Goal: Transaction & Acquisition: Book appointment/travel/reservation

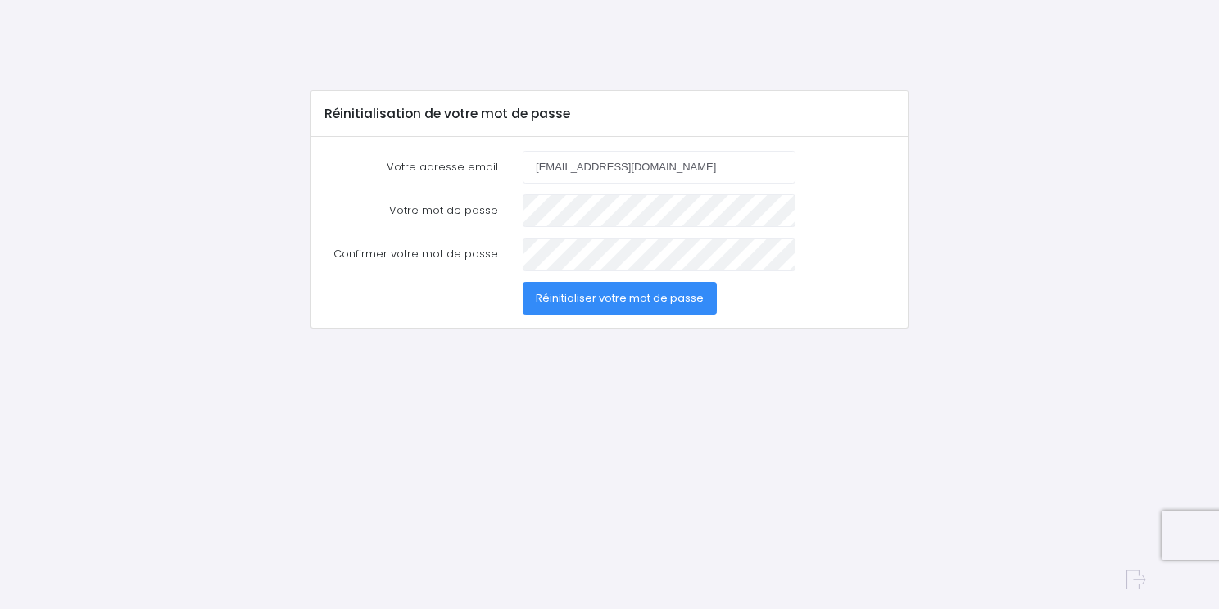
click at [323, 392] on div "Réinitialisation de votre mot de passe Votre adresse email [EMAIL_ADDRESS][DOMA…" at bounding box center [610, 320] width 934 height 461
click at [427, 251] on label "Confirmer votre mot de passe" at bounding box center [411, 254] width 198 height 33
click at [581, 367] on div "Réinitialisation de votre mot de passe Votre adresse email [EMAIL_ADDRESS][DOMA…" at bounding box center [610, 320] width 934 height 461
click at [582, 367] on div "Réinitialisation de votre mot de passe Votre adresse email [EMAIL_ADDRESS][DOMA…" at bounding box center [610, 320] width 934 height 461
click at [568, 292] on span "Réinitialiser votre mot de passe" at bounding box center [620, 298] width 168 height 16
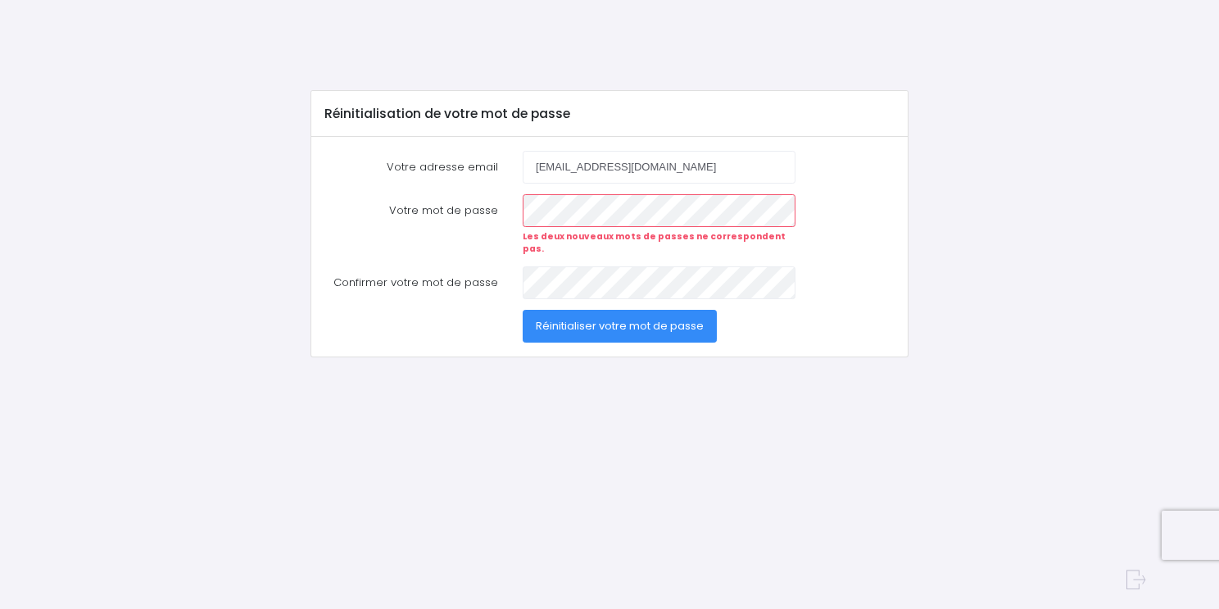
click at [505, 590] on div at bounding box center [609, 580] width 1071 height 46
click at [603, 603] on div at bounding box center [609, 580] width 1071 height 46
click at [926, 350] on div "Réinitialisation de votre mot de passe Votre adresse email henrilaborde@orange.…" at bounding box center [610, 320] width 934 height 461
click at [695, 318] on span "Réinitialiser votre mot de passe" at bounding box center [620, 326] width 168 height 16
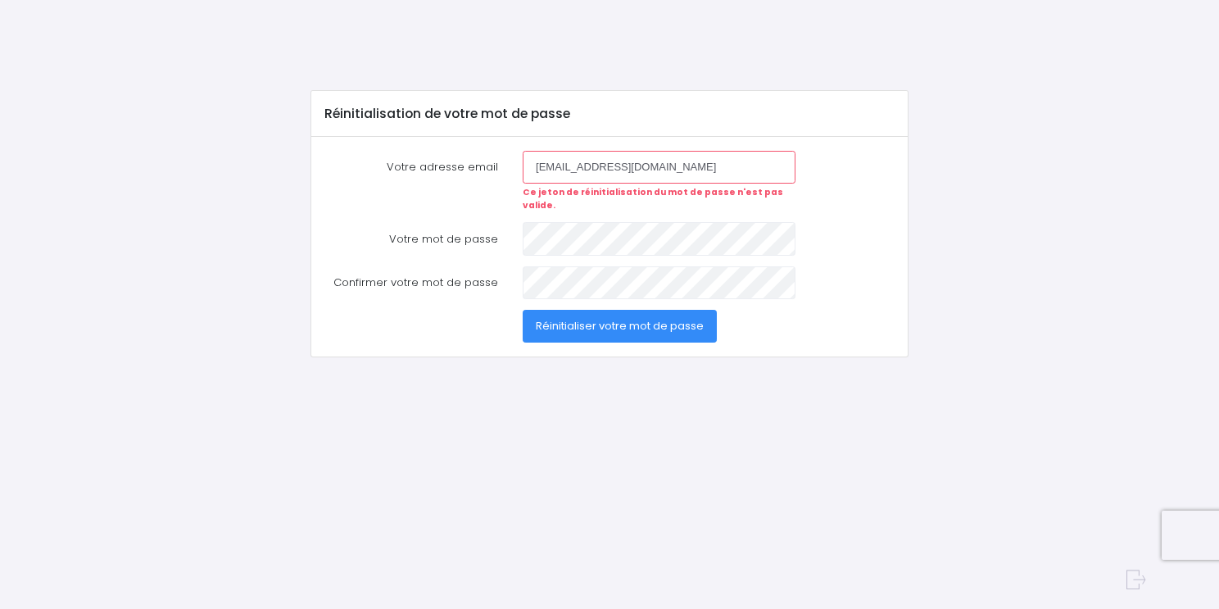
click at [865, 317] on div "Réinitialiser votre mot de passe" at bounding box center [609, 326] width 595 height 33
click at [677, 310] on button "Réinitialiser votre mot de passe" at bounding box center [620, 326] width 194 height 33
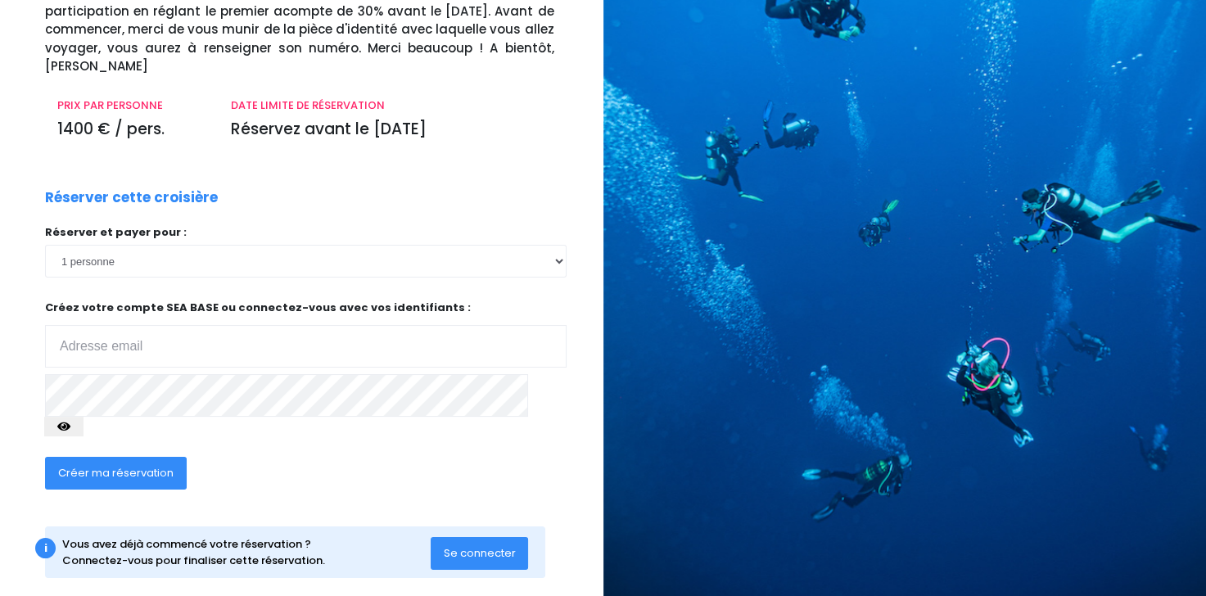
scroll to position [162, 0]
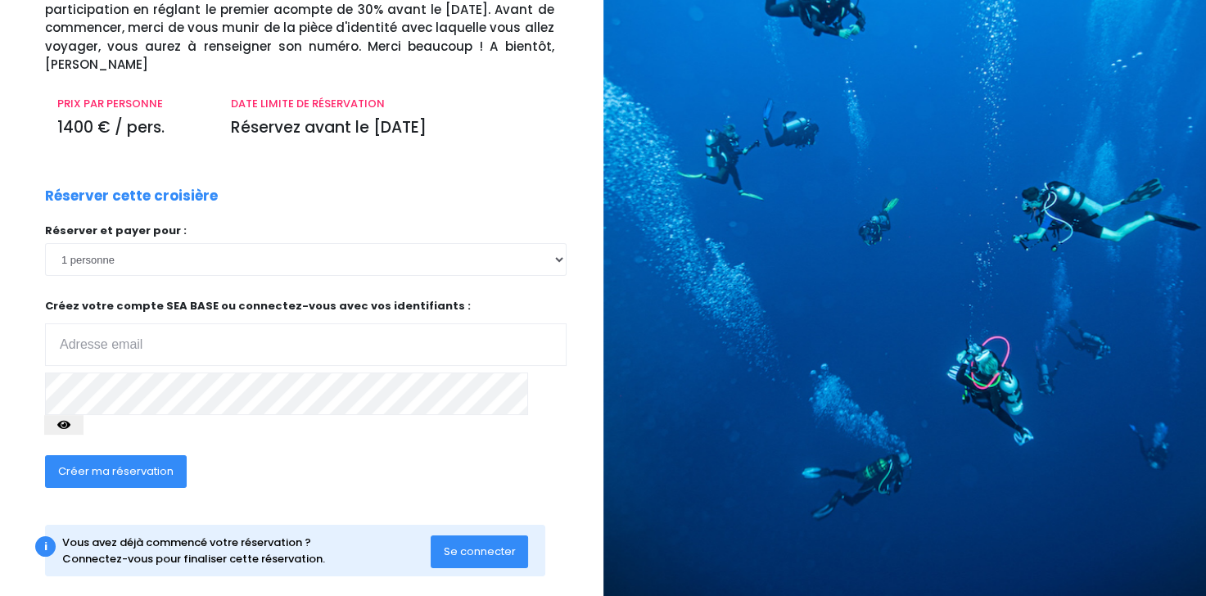
type input "henrilaborde@orange.fr"
click at [70, 425] on icon "button" at bounding box center [63, 425] width 13 height 0
click at [138, 464] on span "Créer ma réservation" at bounding box center [115, 472] width 115 height 16
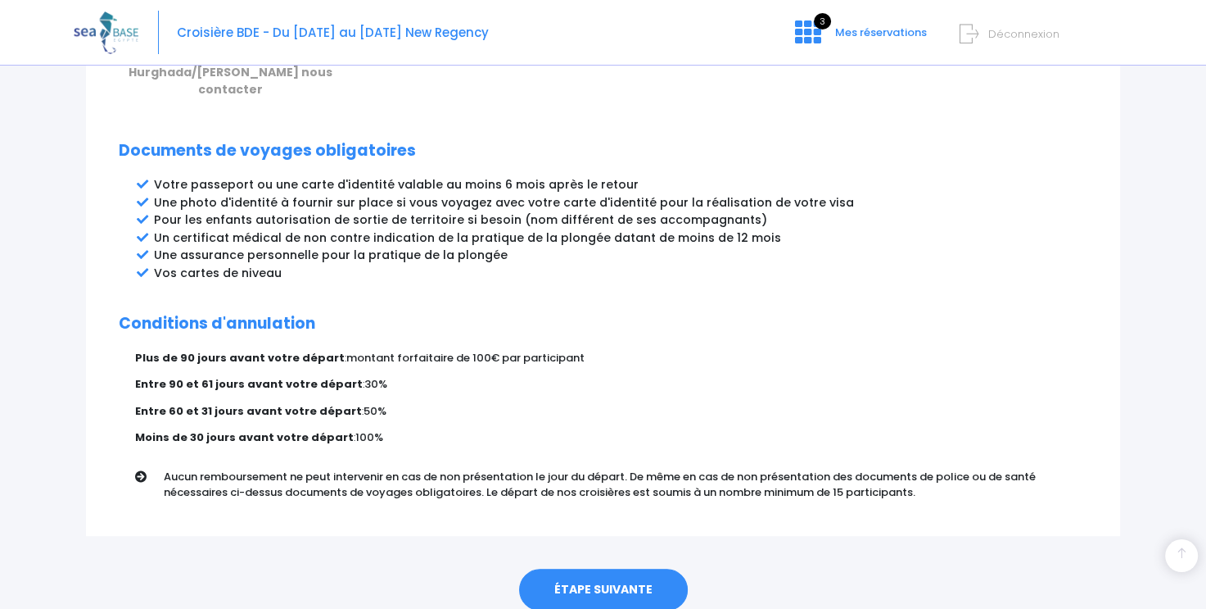
scroll to position [871, 0]
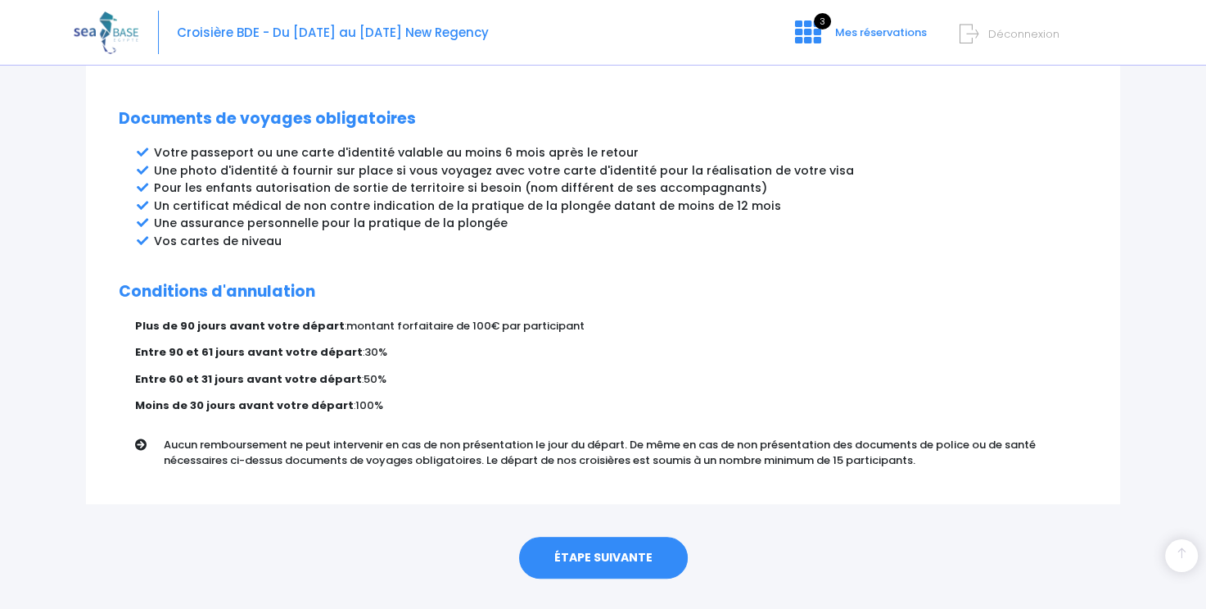
click at [606, 536] on link "ÉTAPE SUIVANTE" at bounding box center [603, 557] width 169 height 43
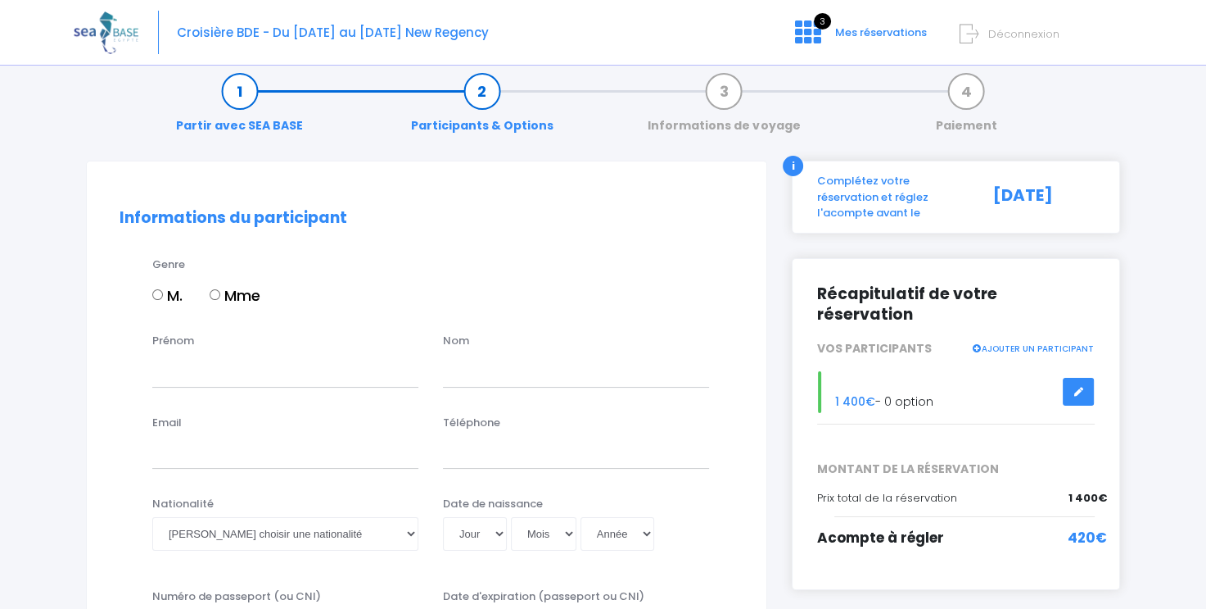
scroll to position [54, 0]
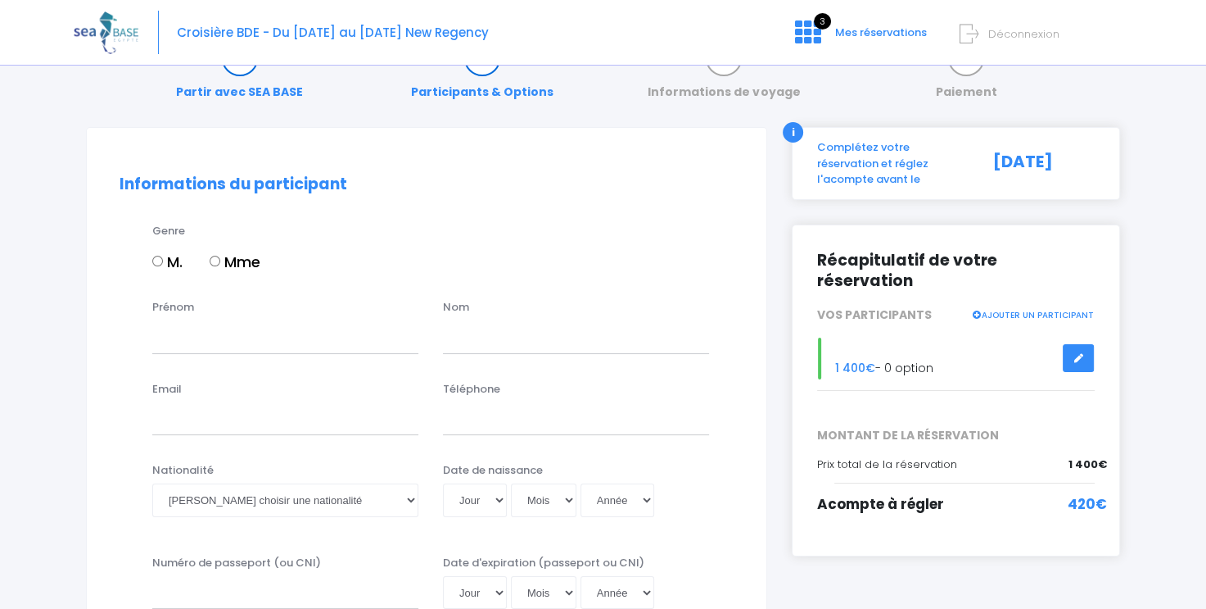
click at [161, 264] on input "M." at bounding box center [157, 261] width 11 height 11
radio input "true"
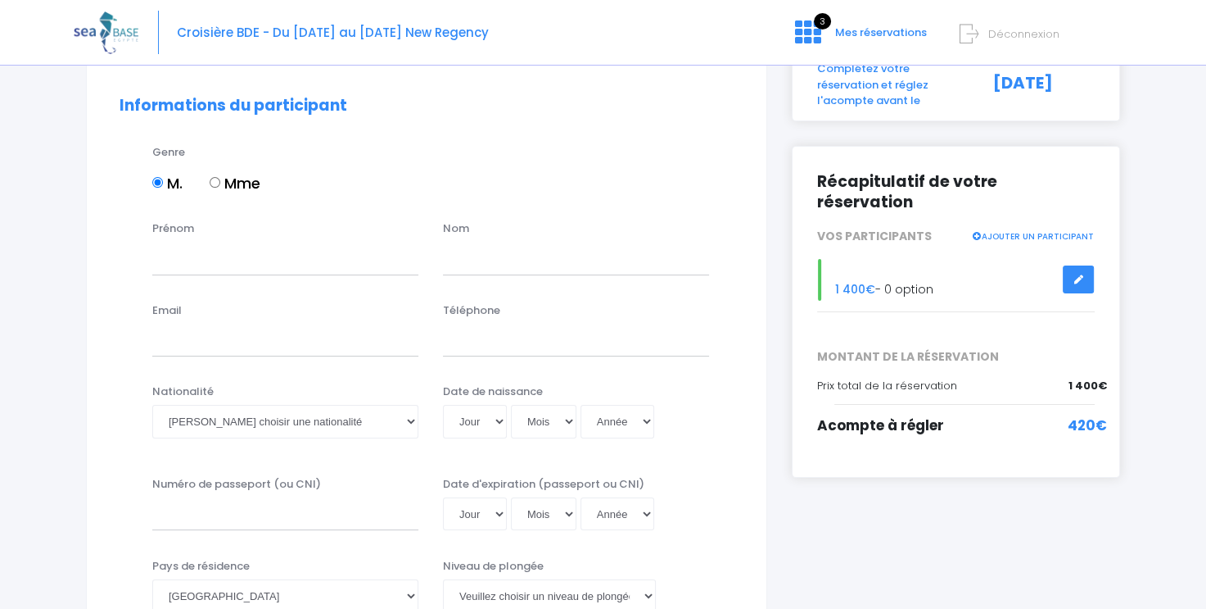
scroll to position [136, 0]
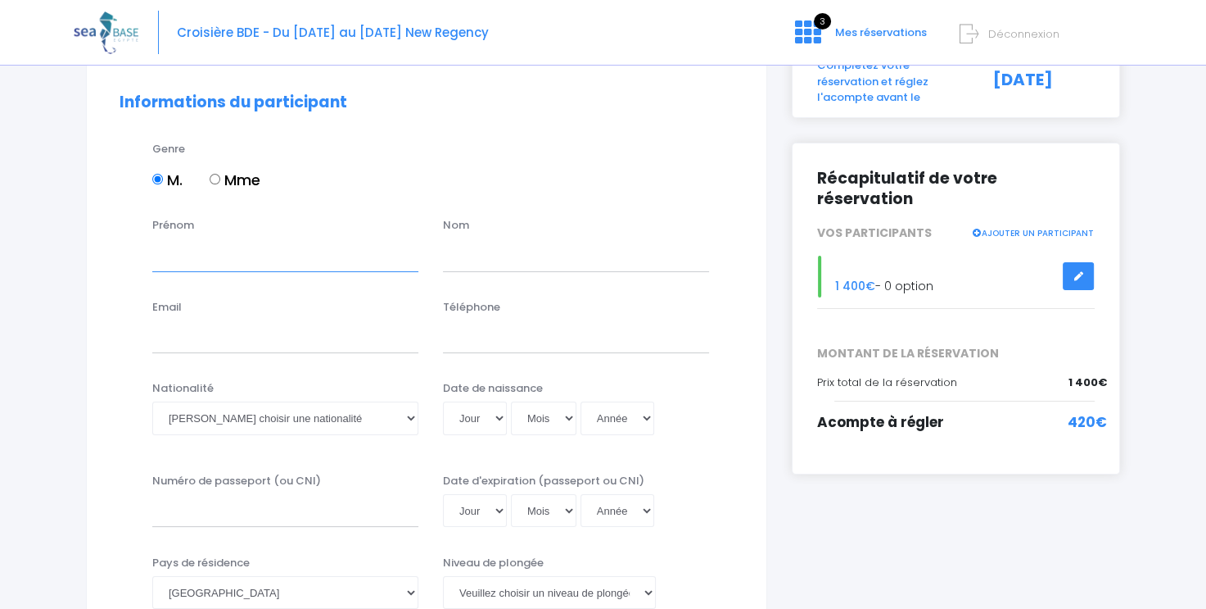
click at [162, 261] on input "Prénom" at bounding box center [285, 254] width 266 height 33
type input "HENRI"
type input "LABORDE"
type input "henrilaborde@orange.fr"
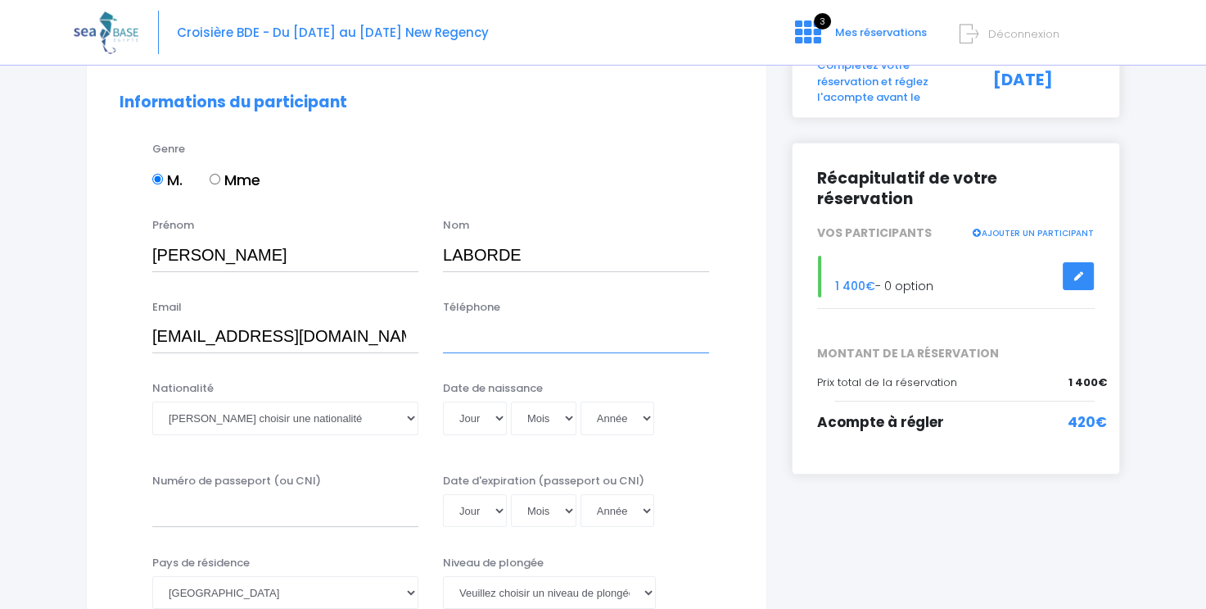
type input "0663964654"
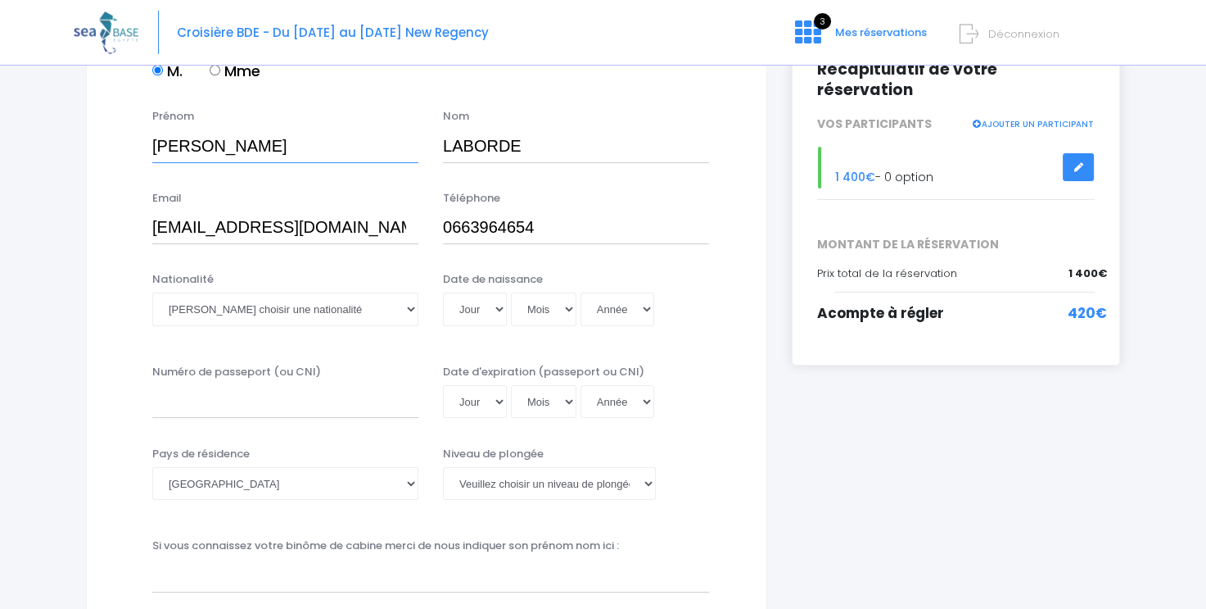
scroll to position [246, 0]
click at [409, 310] on select "Veuillez choisir une nationalité Afghane Albanaise Algerienne Allemande America…" at bounding box center [285, 308] width 266 height 33
select select "Française"
click at [152, 292] on select "Veuillez choisir une nationalité Afghane Albanaise Algerienne Allemande America…" at bounding box center [285, 308] width 266 height 33
click at [498, 311] on select "Jour 01 02 03 04 05 06 07 08 09 10 11 12 13 14 15 16 17 18 19 20 21 22 23 24 25…" at bounding box center [475, 308] width 64 height 33
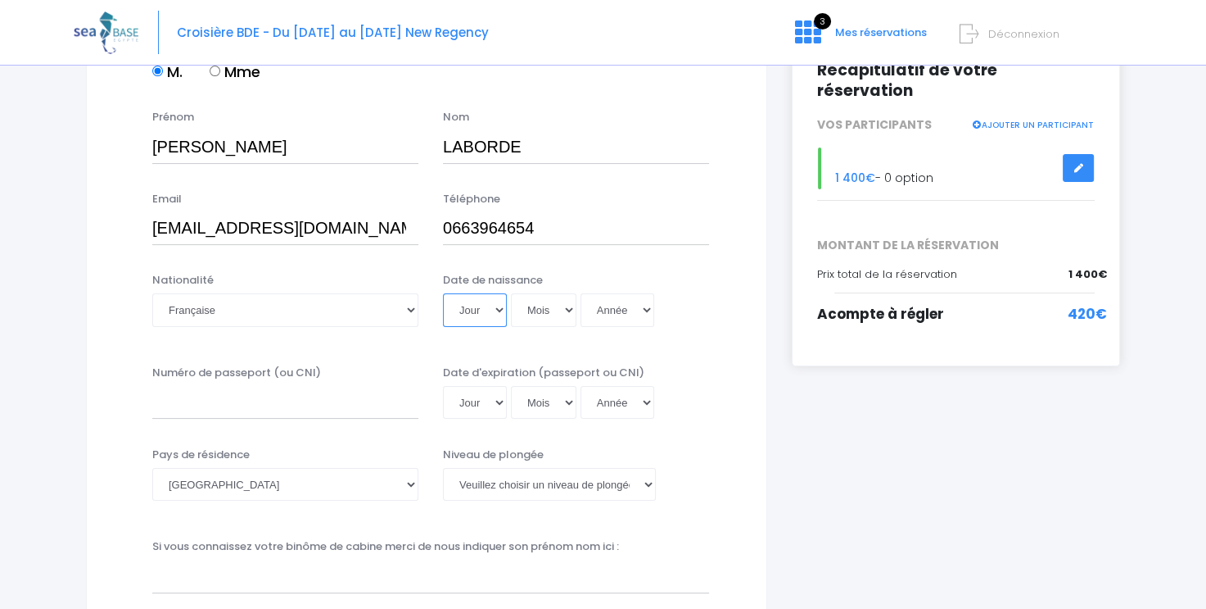
scroll to position [218, 0]
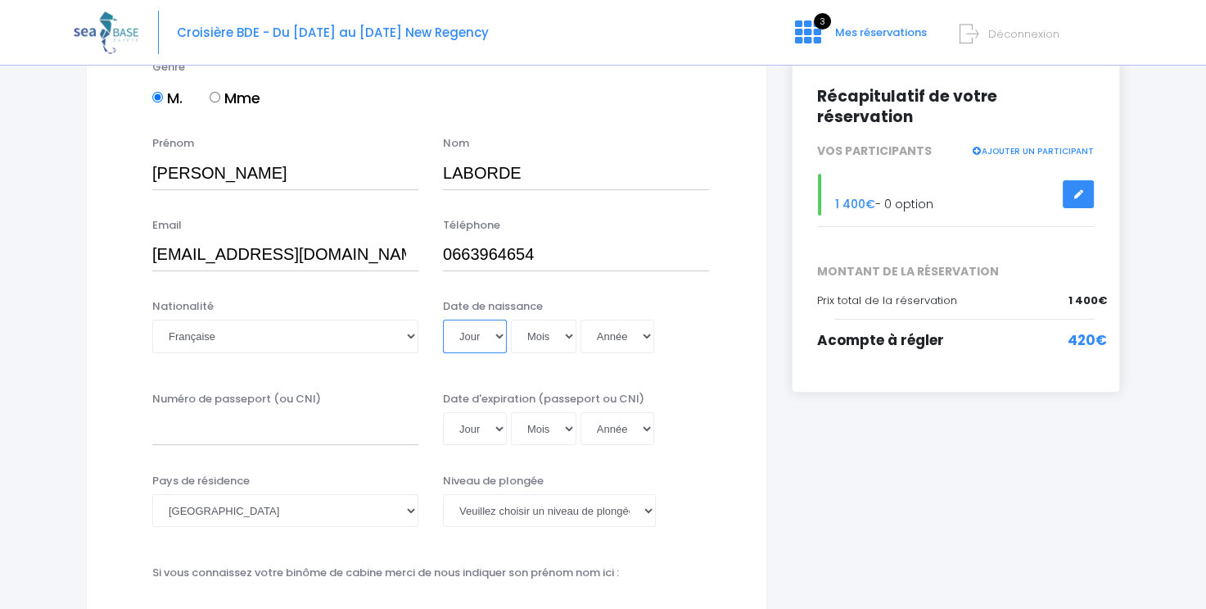
click at [496, 337] on select "Jour 01 02 03 04 05 06 07 08 09 10 11 12 13 14 15 16 17 18 19 20 21 22 23 24 25…" at bounding box center [475, 335] width 64 height 33
select select "24"
click at [443, 319] on select "Jour 01 02 03 04 05 06 07 08 09 10 11 12 13 14 15 16 17 18 19 20 21 22 23 24 25…" at bounding box center [475, 335] width 64 height 33
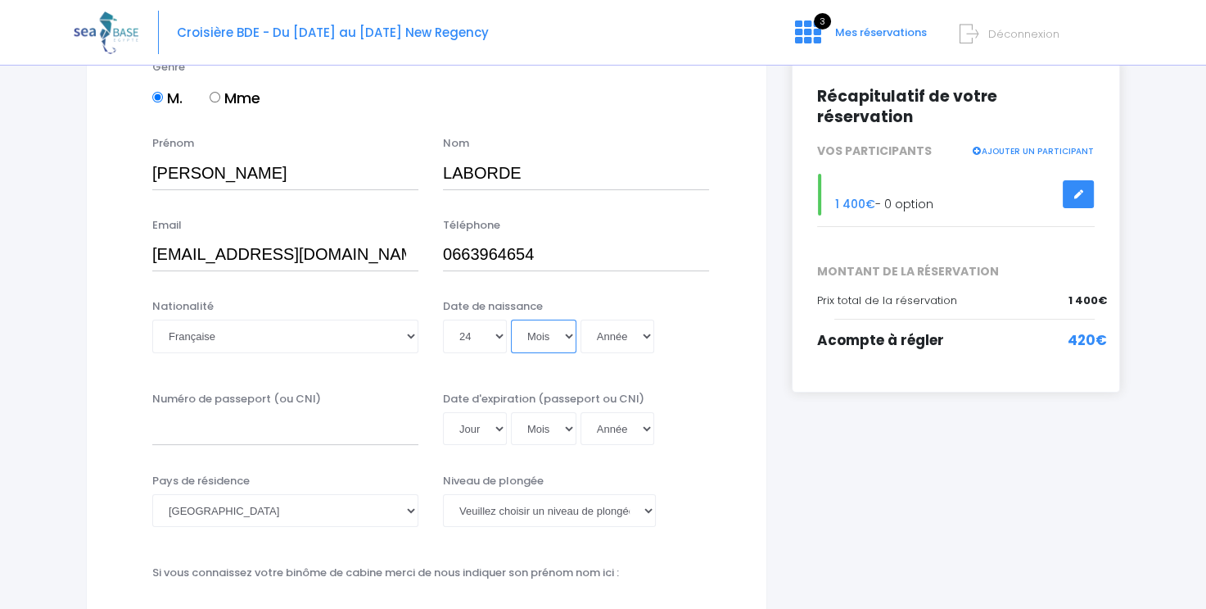
click at [568, 339] on select "Mois 01 02 03 04 05 06 07 08 09 10 11 12" at bounding box center [544, 335] width 66 height 33
select select "11"
click at [511, 319] on select "Mois 01 02 03 04 05 06 07 08 09 10 11 12" at bounding box center [544, 335] width 66 height 33
click at [646, 338] on select "Année 2045 2044 2043 2042 2041 2040 2039 2038 2037 2036 2035 2034 2033 2032 203…" at bounding box center [618, 335] width 74 height 33
select select "1949"
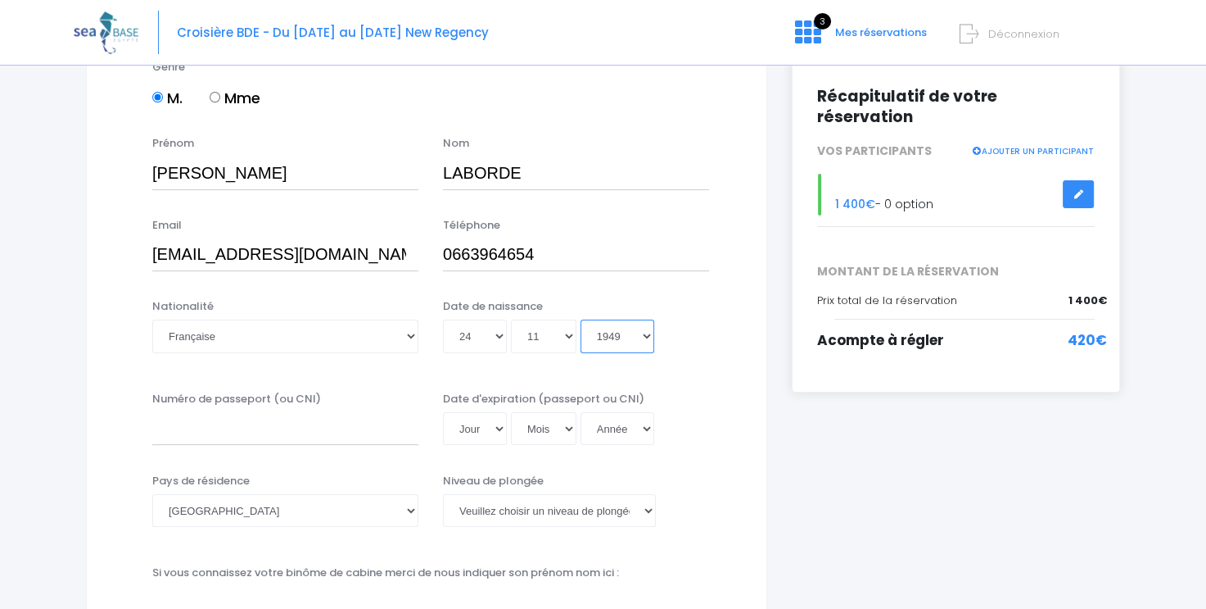
click at [581, 319] on select "Année 2045 2044 2043 2042 2041 2040 2039 2038 2037 2036 2035 2034 2033 2032 203…" at bounding box center [618, 335] width 74 height 33
type input "1949-11-24"
click at [176, 432] on input "Numéro de passeport (ou CNI)" at bounding box center [285, 428] width 266 height 33
click at [188, 425] on input "24D12" at bounding box center [285, 428] width 266 height 33
click at [203, 425] on input "24DI2" at bounding box center [285, 428] width 266 height 33
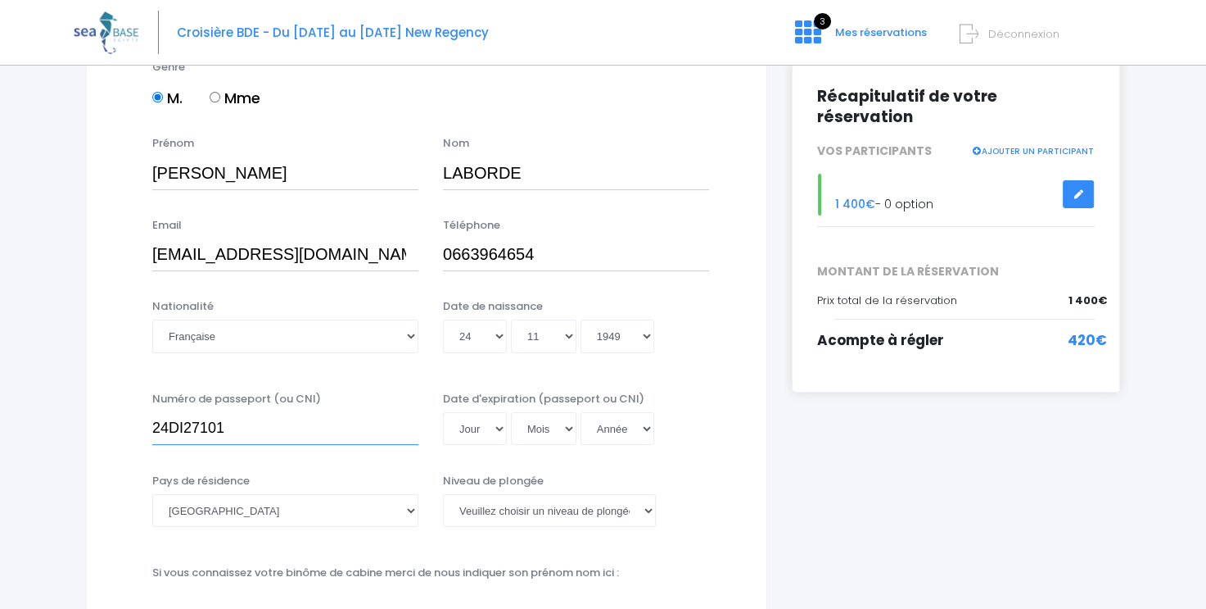
type input "24DI27101"
click at [500, 429] on select "Jour 01 02 03 04 05 06 07 08 09 10 11 12 13 14 15 16 17 18 19 20 21 22 23 24 25…" at bounding box center [475, 428] width 64 height 33
select select "26"
click at [443, 412] on select "Jour 01 02 03 04 05 06 07 08 09 10 11 12 13 14 15 16 17 18 19 20 21 22 23 24 25…" at bounding box center [475, 428] width 64 height 33
click at [567, 430] on select "Mois 01 02 03 04 05 06 07 08 09 10 11 12" at bounding box center [544, 428] width 66 height 33
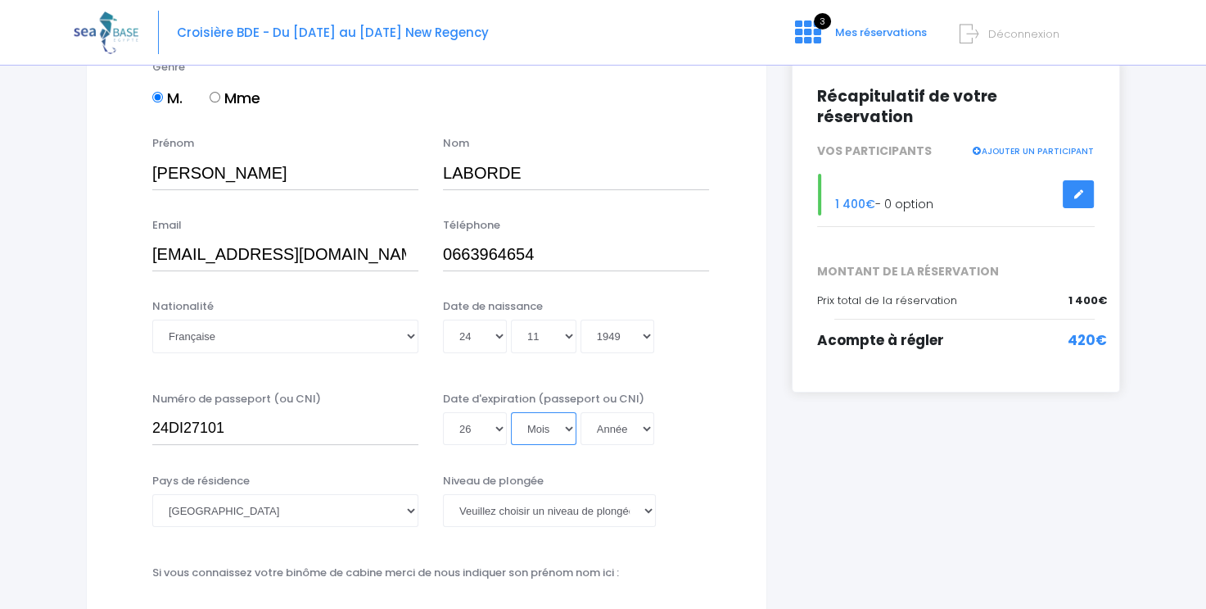
select select "04"
click at [511, 412] on select "Mois 01 02 03 04 05 06 07 08 09 10 11 12" at bounding box center [544, 428] width 66 height 33
click at [645, 431] on select "Année 2045 2044 2043 2042 2041 2040 2039 2038 2037 2036 2035 2034 2033 2032 203…" at bounding box center [618, 428] width 74 height 33
select select "2034"
click at [581, 412] on select "Année 2045 2044 2043 2042 2041 2040 2039 2038 2037 2036 2035 2034 2033 2032 203…" at bounding box center [618, 428] width 74 height 33
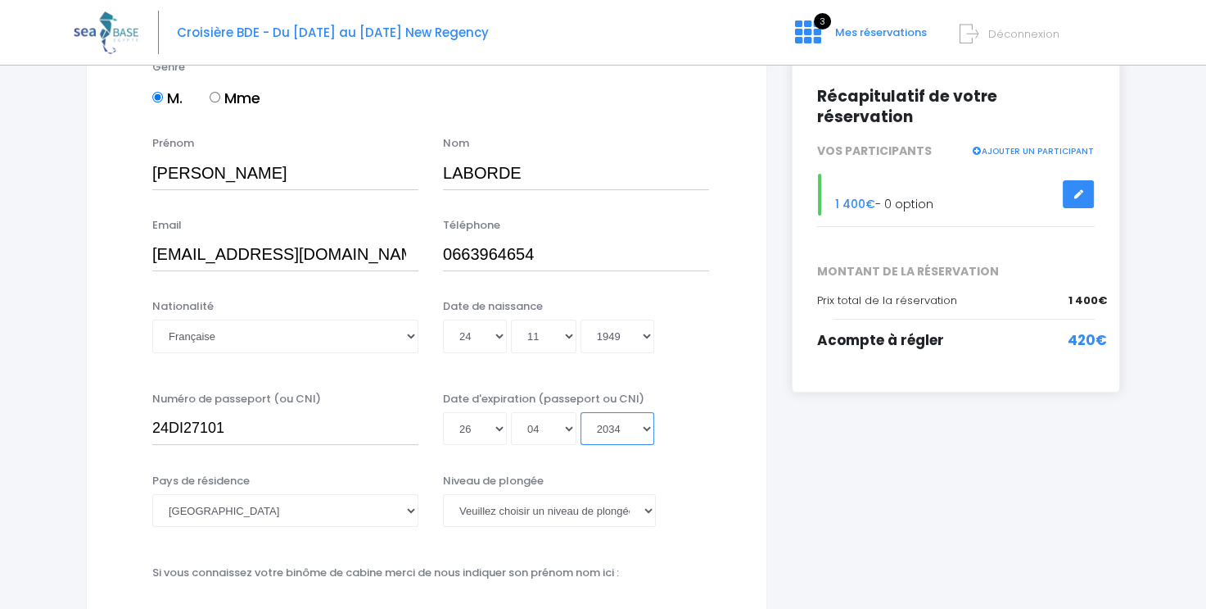
type input "2034-04-26"
click at [649, 511] on select "Veuillez choisir un niveau de plongée Non plongeur Junior OW diver Adventure OW…" at bounding box center [549, 510] width 213 height 33
select select "N3"
click at [443, 494] on select "Veuillez choisir un niveau de plongée Non plongeur Junior OW diver Adventure OW…" at bounding box center [549, 510] width 213 height 33
click at [649, 508] on select "Veuillez choisir un niveau de plongée Non plongeur Junior OW diver Adventure OW…" at bounding box center [549, 510] width 213 height 33
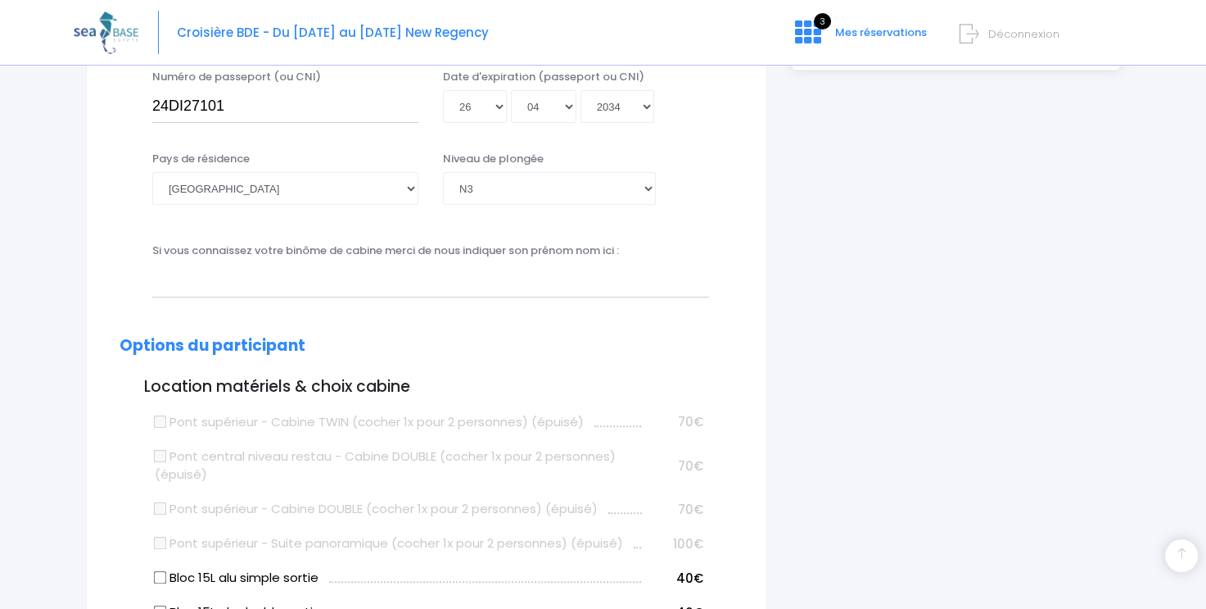
scroll to position [545, 0]
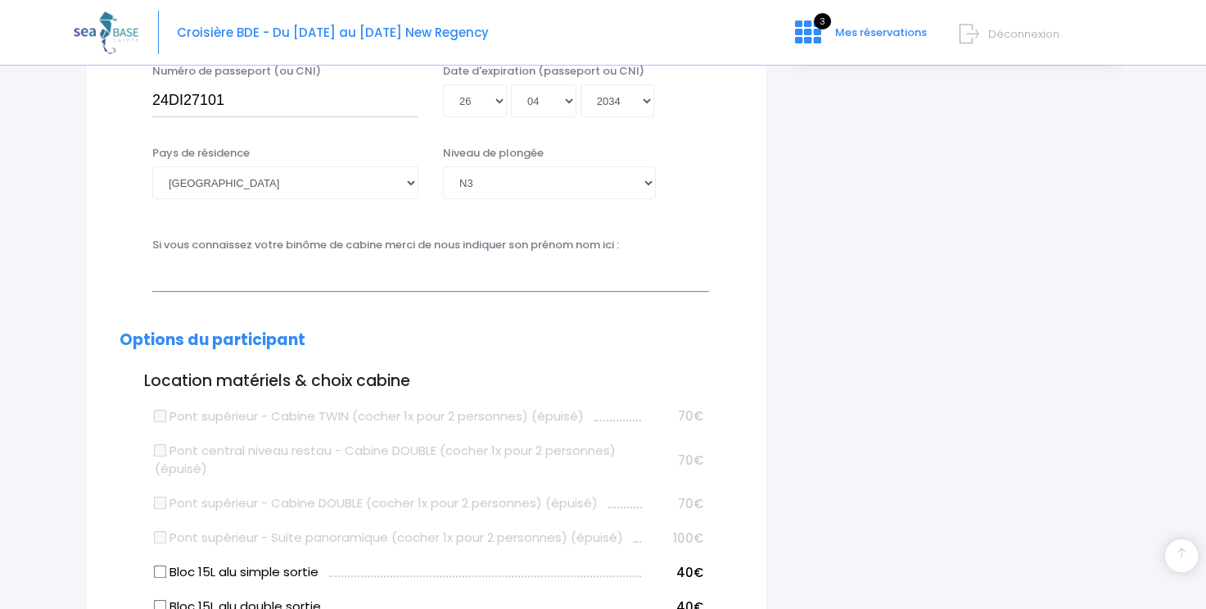
click at [159, 284] on input "text" at bounding box center [430, 274] width 557 height 33
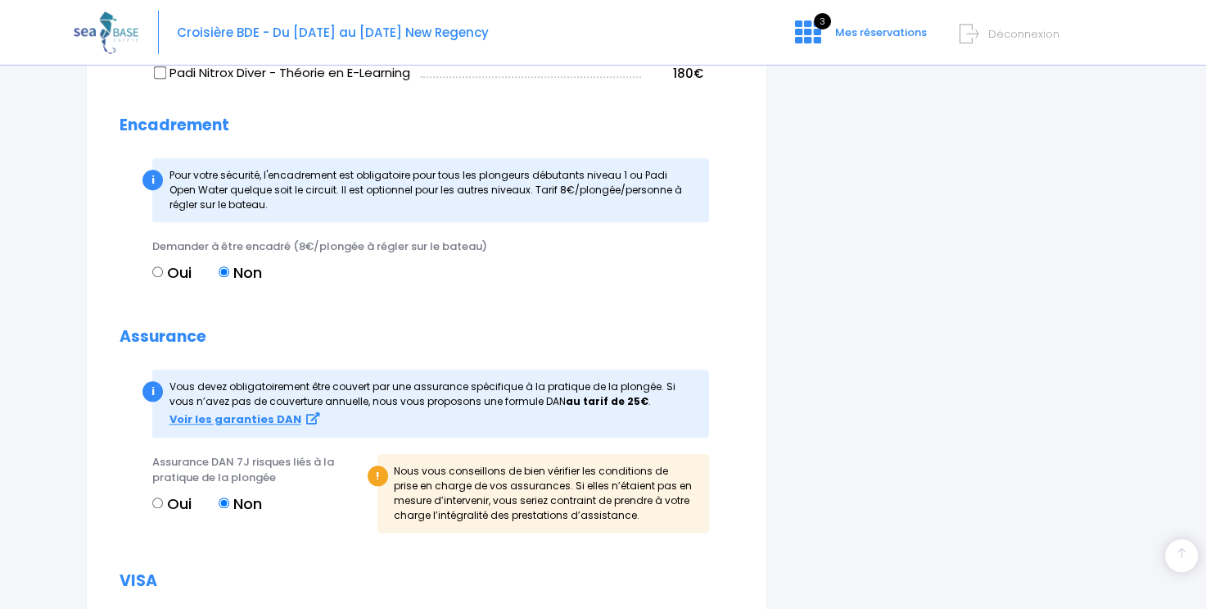
scroll to position [1446, 0]
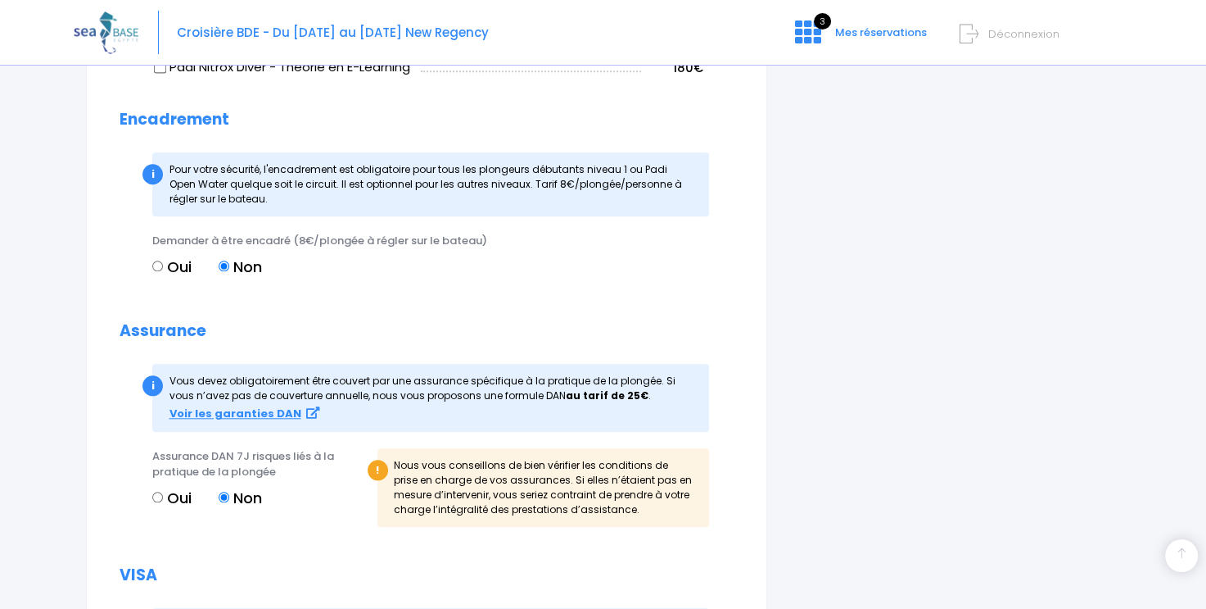
type input "Patrice Alaoui"
click at [157, 265] on input "Oui" at bounding box center [157, 265] width 11 height 11
radio input "true"
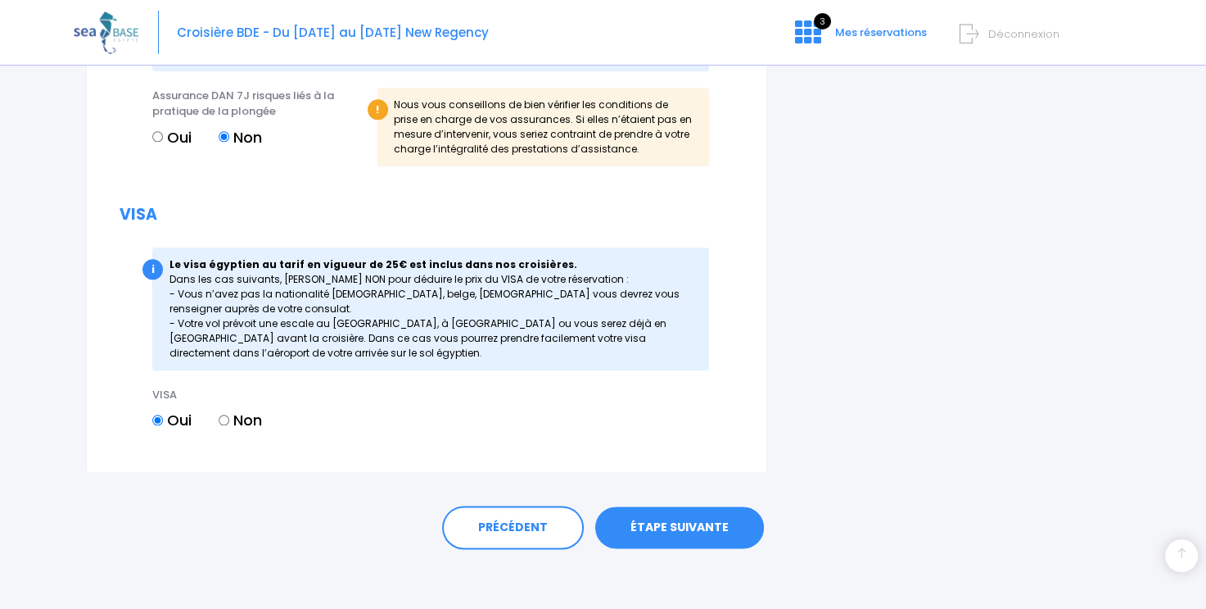
scroll to position [1810, 0]
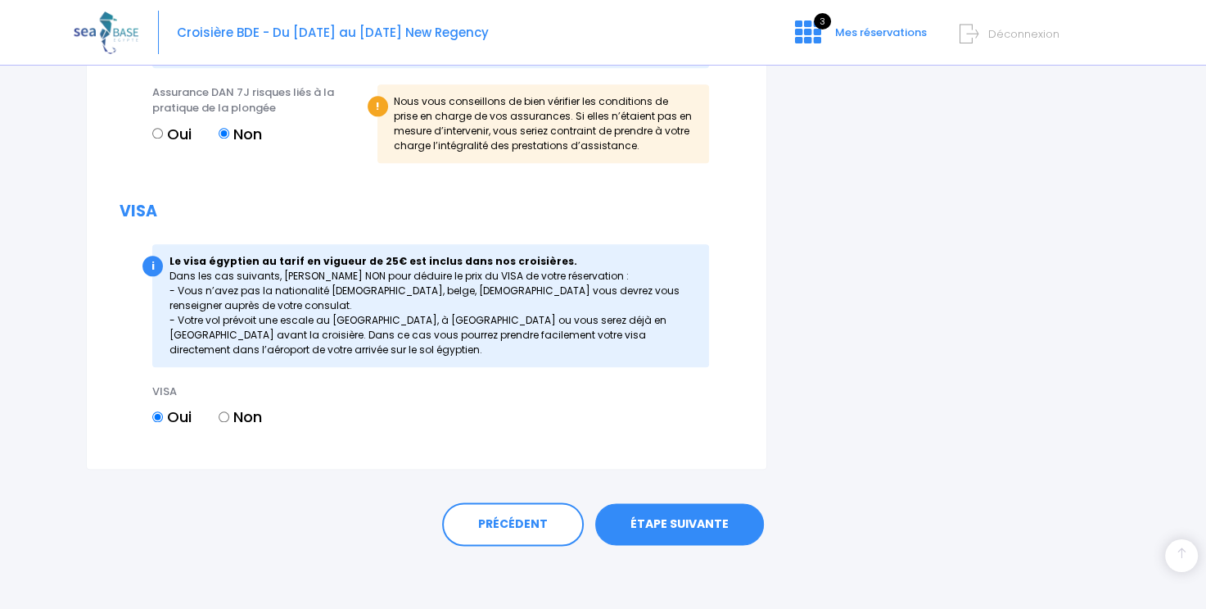
click at [671, 520] on link "ÉTAPE SUIVANTE" at bounding box center [679, 524] width 169 height 43
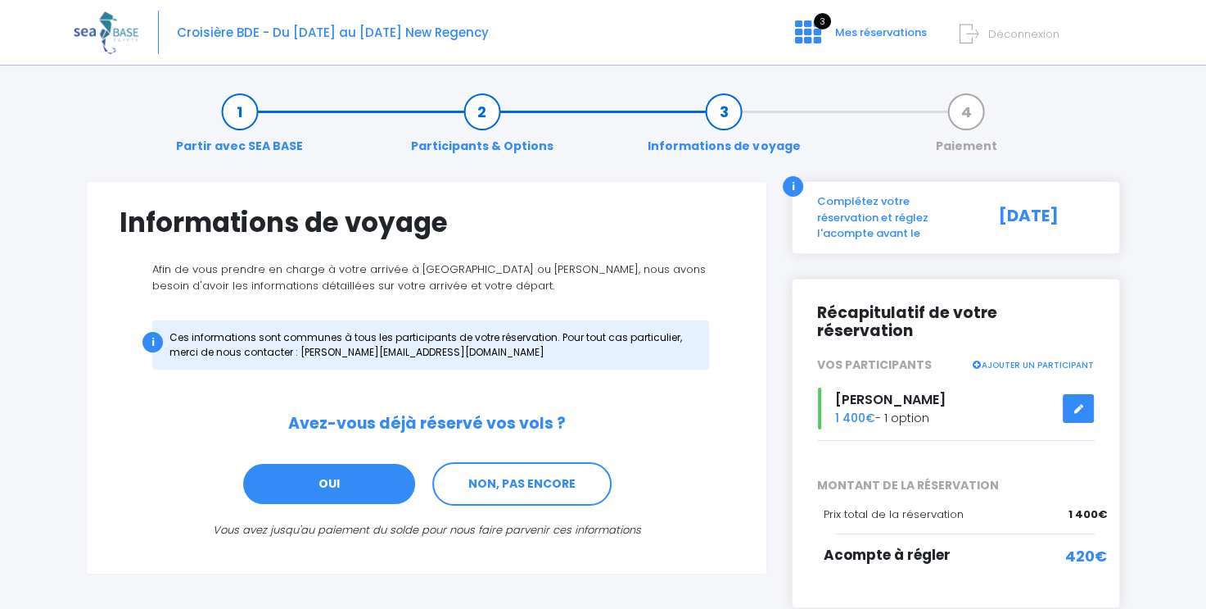
click at [355, 485] on link "OUI" at bounding box center [329, 484] width 175 height 44
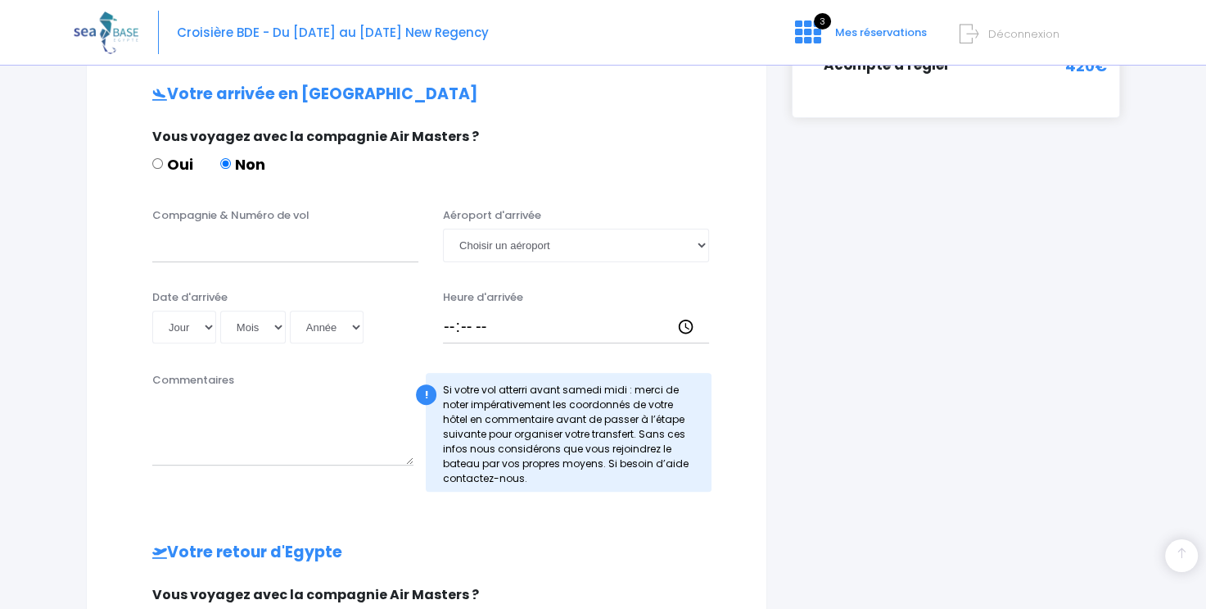
scroll to position [491, 0]
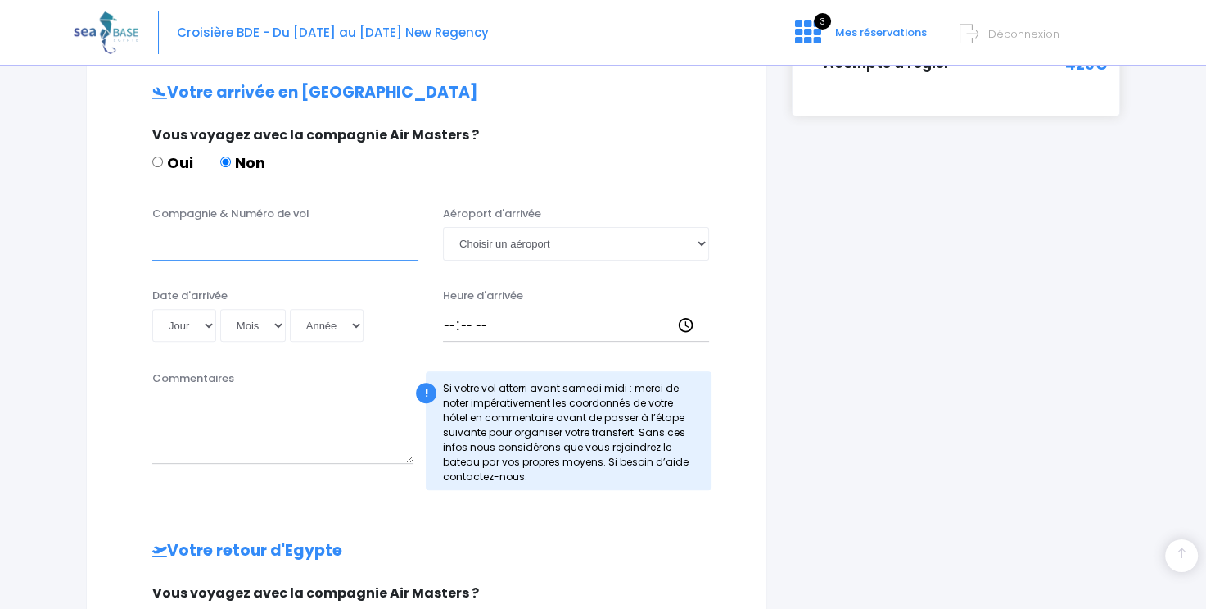
click at [174, 251] on input "Compagnie & Numéro de vol" at bounding box center [285, 243] width 266 height 33
type input "transavia vol TO8062"
click at [469, 225] on div "Aéroport d'arrivée Choisir un aéroport Hurghada Marsa Alam" at bounding box center [576, 233] width 291 height 54
click at [464, 240] on select "Choisir un aéroport Hurghada Marsa Alam" at bounding box center [576, 243] width 266 height 33
select select "Hurghada"
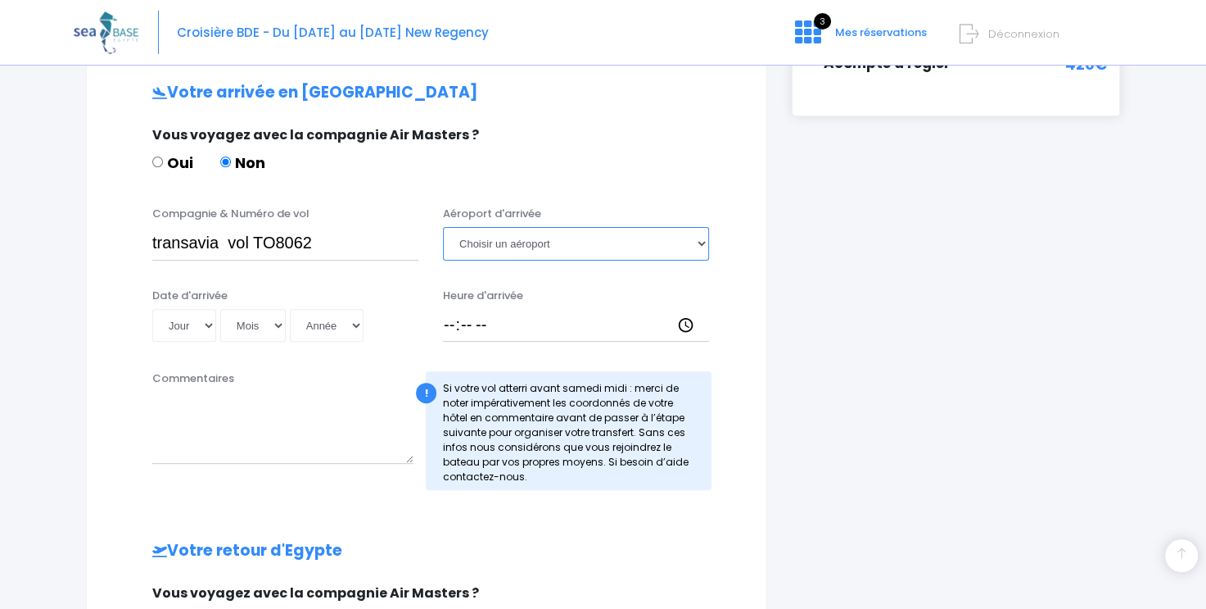
click at [443, 227] on select "Choisir un aéroport Hurghada Marsa Alam" at bounding box center [576, 243] width 266 height 33
click at [208, 326] on select "Jour 01 02 03 04 05 06 07 08 09 10 11 12 13 14 15 16 17 18 19 20 21 22 23 24 25…" at bounding box center [184, 325] width 64 height 33
select select "22"
click at [152, 309] on select "Jour 01 02 03 04 05 06 07 08 09 10 11 12 13 14 15 16 17 18 19 20 21 22 23 24 25…" at bounding box center [184, 325] width 64 height 33
click at [275, 326] on select "Mois 01 02 03 04 05 06 07 08 09 10 11 12" at bounding box center [253, 325] width 66 height 33
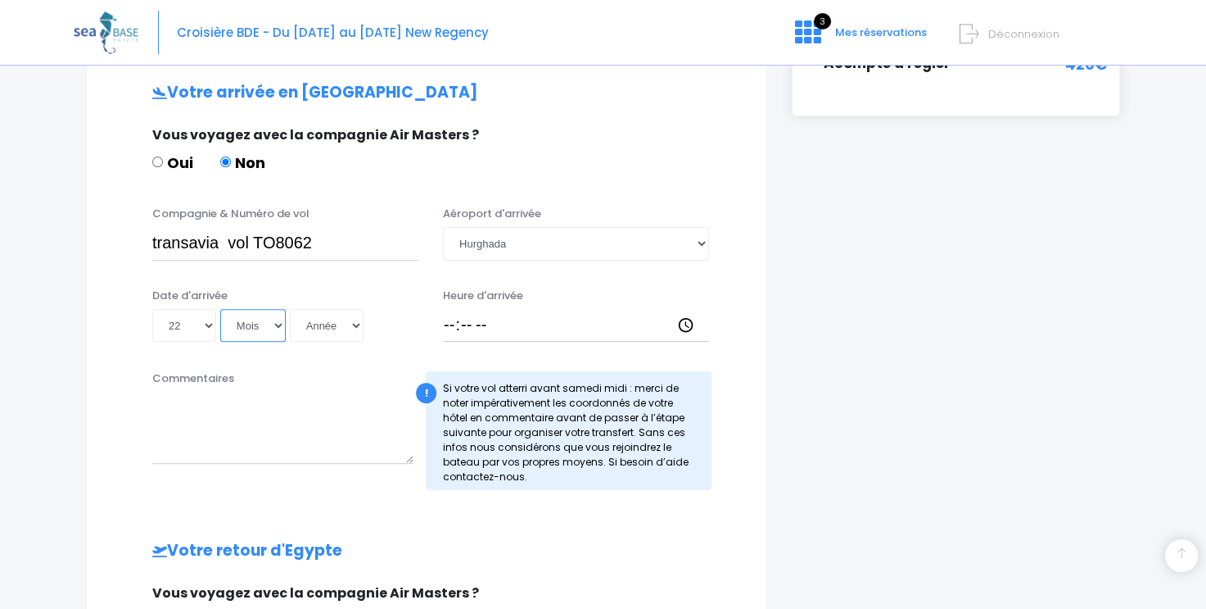
select select "11"
click at [220, 309] on select "Mois 01 02 03 04 05 06 07 08 09 10 11 12" at bounding box center [253, 325] width 66 height 33
click at [351, 325] on select "Année 2045 2044 2043 2042 2041 2040 2039 2038 2037 2036 2035 2034 2033 2032 203…" at bounding box center [327, 325] width 74 height 33
select select "2025"
click at [290, 309] on select "Année 2045 2044 2043 2042 2041 2040 2039 2038 2037 2036 2035 2034 2033 2032 203…" at bounding box center [327, 325] width 74 height 33
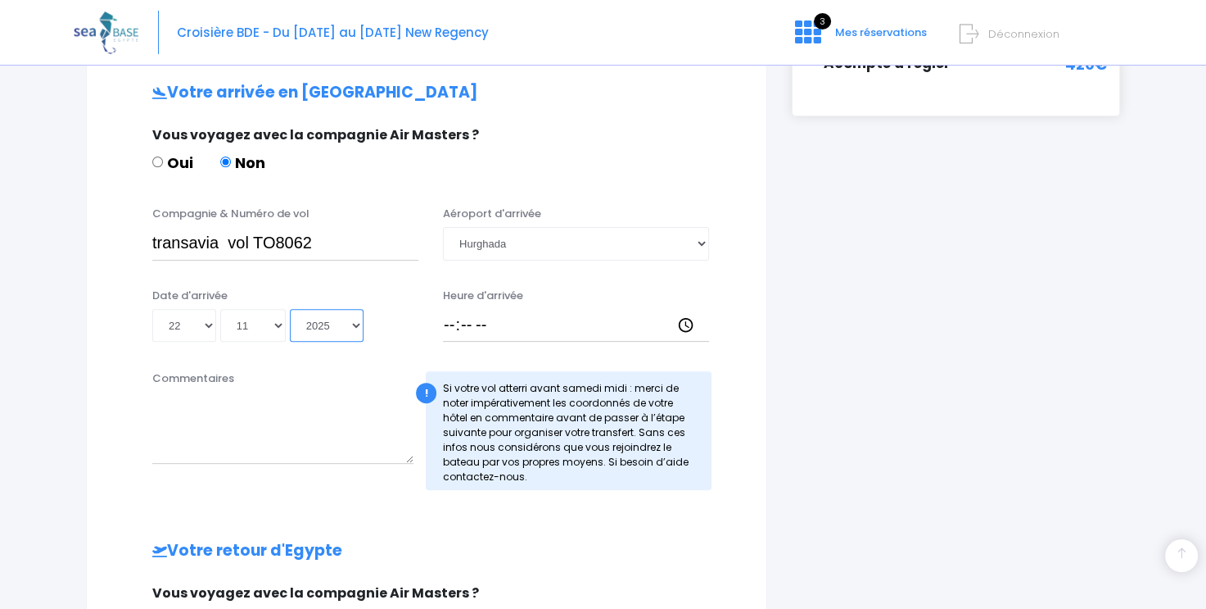
type input "2025-11-22"
click at [459, 320] on input "Heure d'arrivée" at bounding box center [576, 325] width 266 height 33
click at [448, 324] on input "Heure d'arrivée" at bounding box center [576, 325] width 266 height 33
type input "14:30"
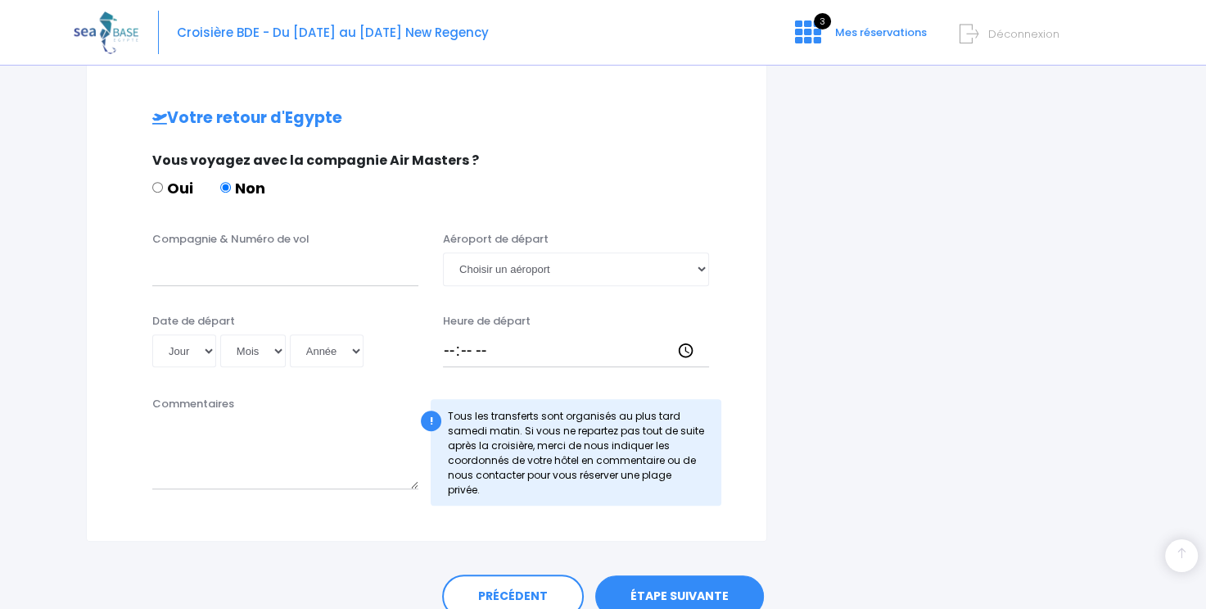
scroll to position [929, 0]
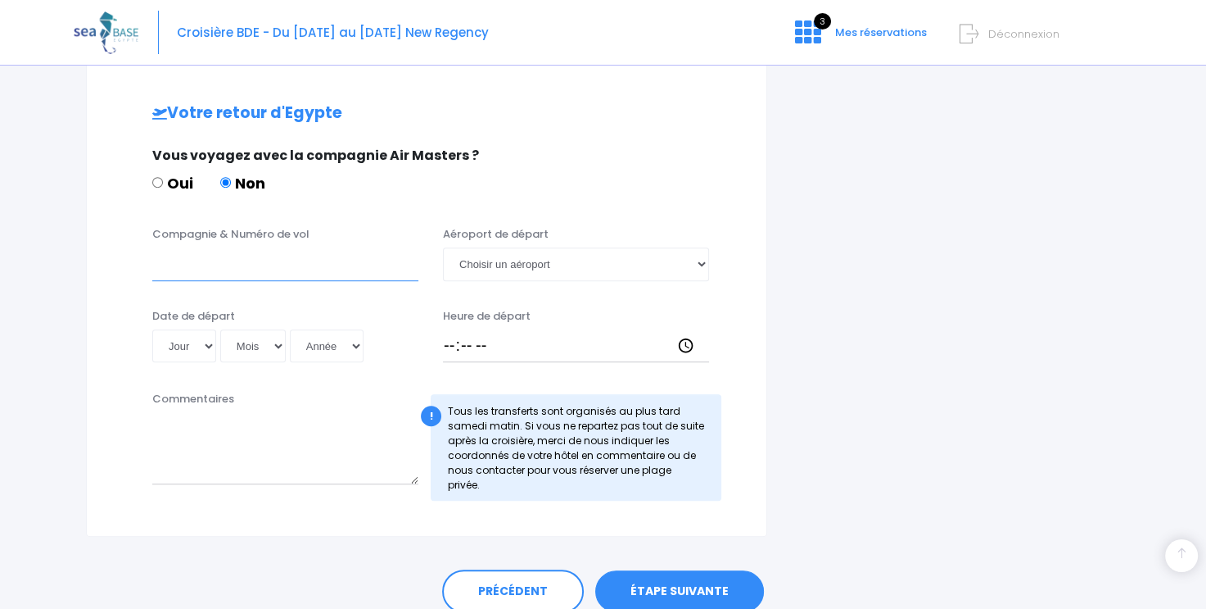
click at [162, 269] on input "Compagnie & Numéro de vol" at bounding box center [285, 263] width 266 height 33
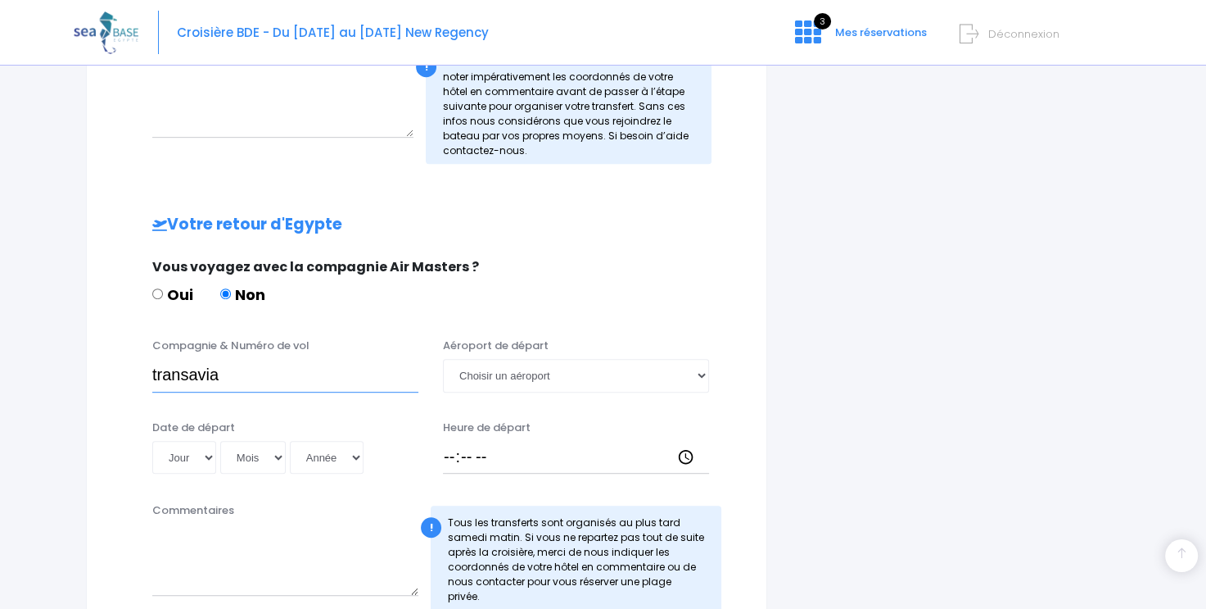
scroll to position [819, 0]
type input "transavia vol"
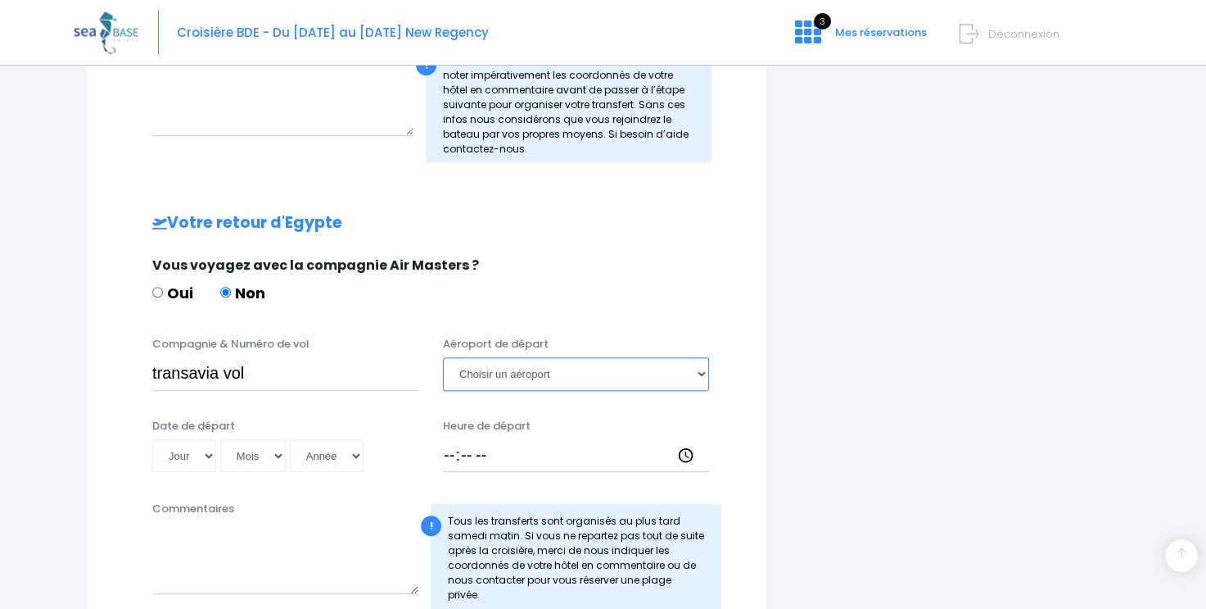
click at [472, 373] on select "Choisir un aéroport Hurghada Marsa Alam" at bounding box center [576, 373] width 266 height 33
select select "Hurghada"
click at [443, 357] on select "Choisir un aéroport Hurghada Marsa Alam" at bounding box center [576, 373] width 266 height 33
click at [191, 450] on select "Jour 01 02 03 04 05 06 07 08 09 10 11 12 13 14 15 16 17 18 19 20 21 22 23 24 25…" at bounding box center [184, 455] width 64 height 33
select select "29"
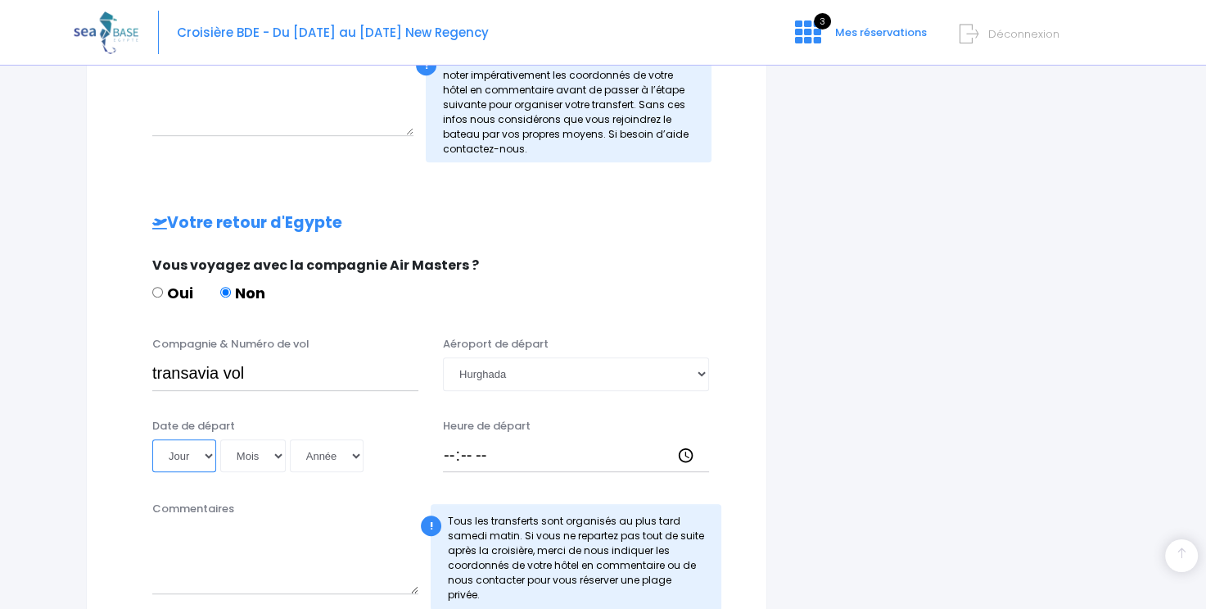
click at [152, 439] on select "Jour 01 02 03 04 05 06 07 08 09 10 11 12 13 14 15 16 17 18 19 20 21 22 23 24 25…" at bounding box center [184, 455] width 64 height 33
click at [278, 458] on select "Mois 01 02 03 04 05 06 07 08 09 10 11 12" at bounding box center [253, 455] width 66 height 33
select select "11"
click at [220, 439] on select "Mois 01 02 03 04 05 06 07 08 09 10 11 12" at bounding box center [253, 455] width 66 height 33
click at [350, 455] on select "Année 2045 2044 2043 2042 2041 2040 2039 2038 2037 2036 2035 2034 2033 2032 203…" at bounding box center [327, 455] width 74 height 33
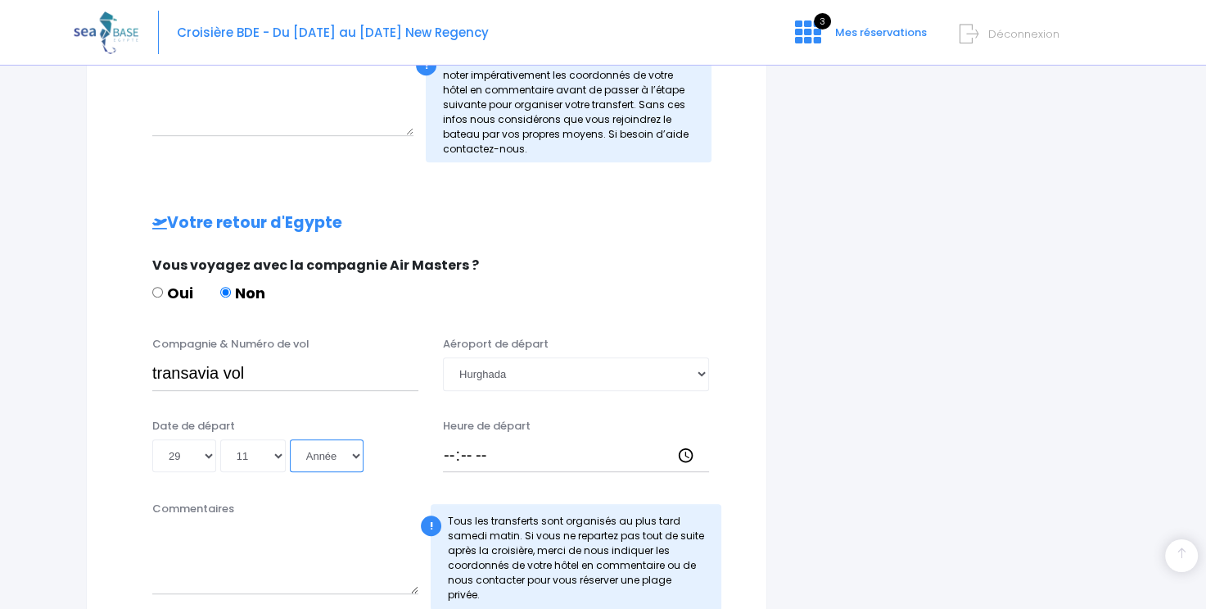
select select "2025"
click at [290, 439] on select "Année 2045 2044 2043 2042 2041 2040 2039 2038 2037 2036 2035 2034 2033 2032 203…" at bounding box center [327, 455] width 74 height 33
type input "2025-11-29"
click at [449, 457] on input "Heure de départ" at bounding box center [576, 455] width 266 height 33
type input "15:25"
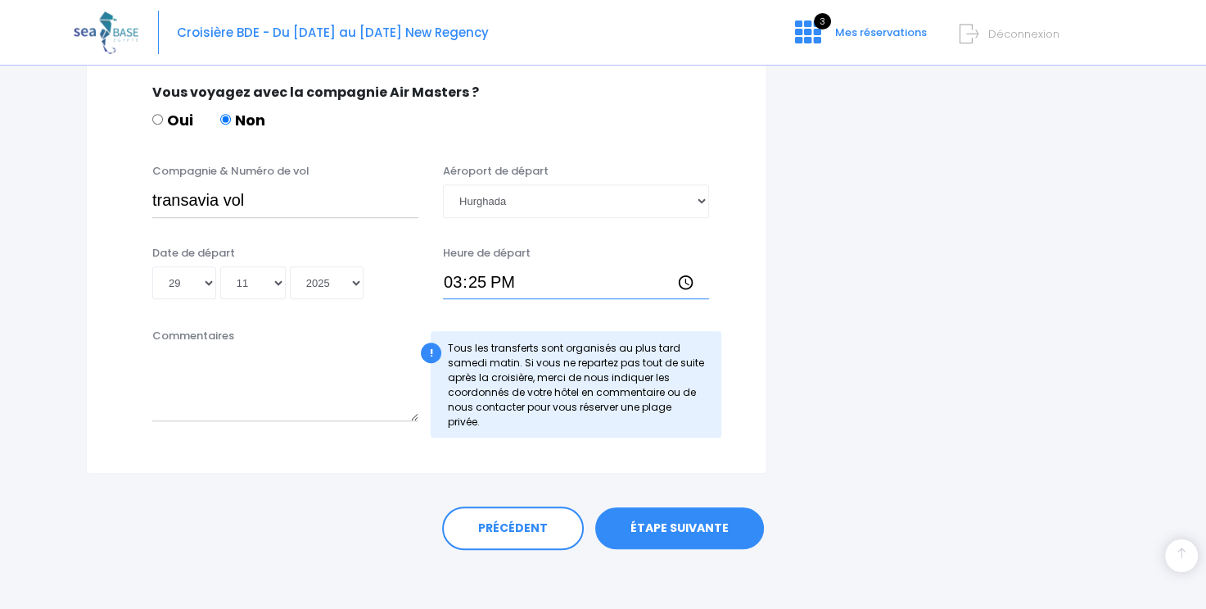
scroll to position [996, 0]
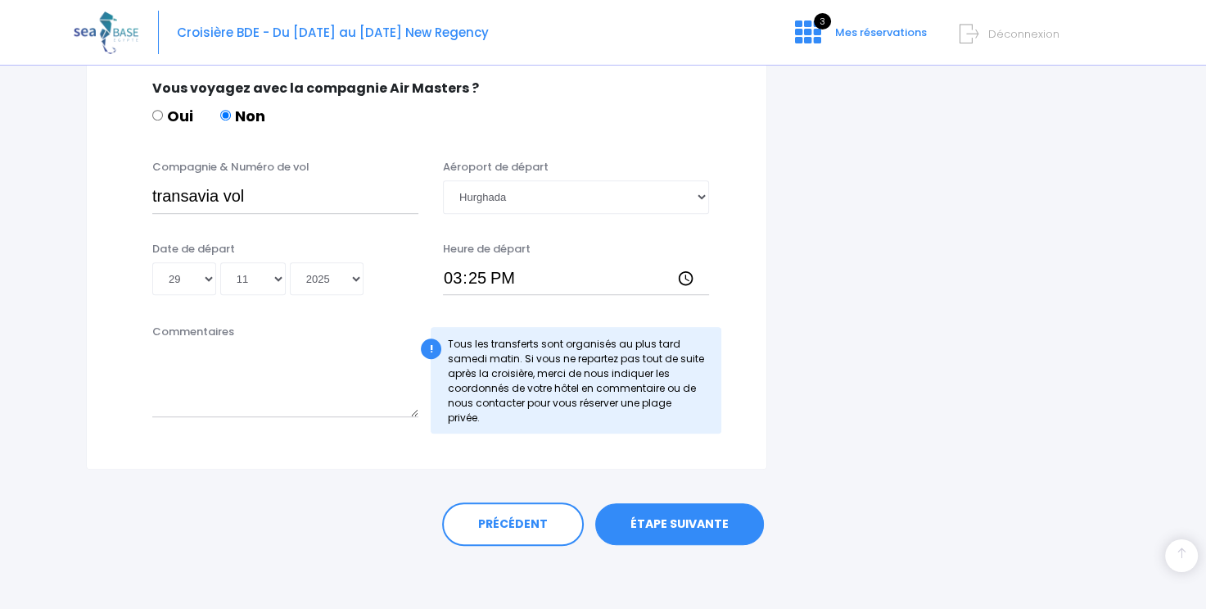
click at [663, 514] on link "ÉTAPE SUIVANTE" at bounding box center [679, 524] width 169 height 43
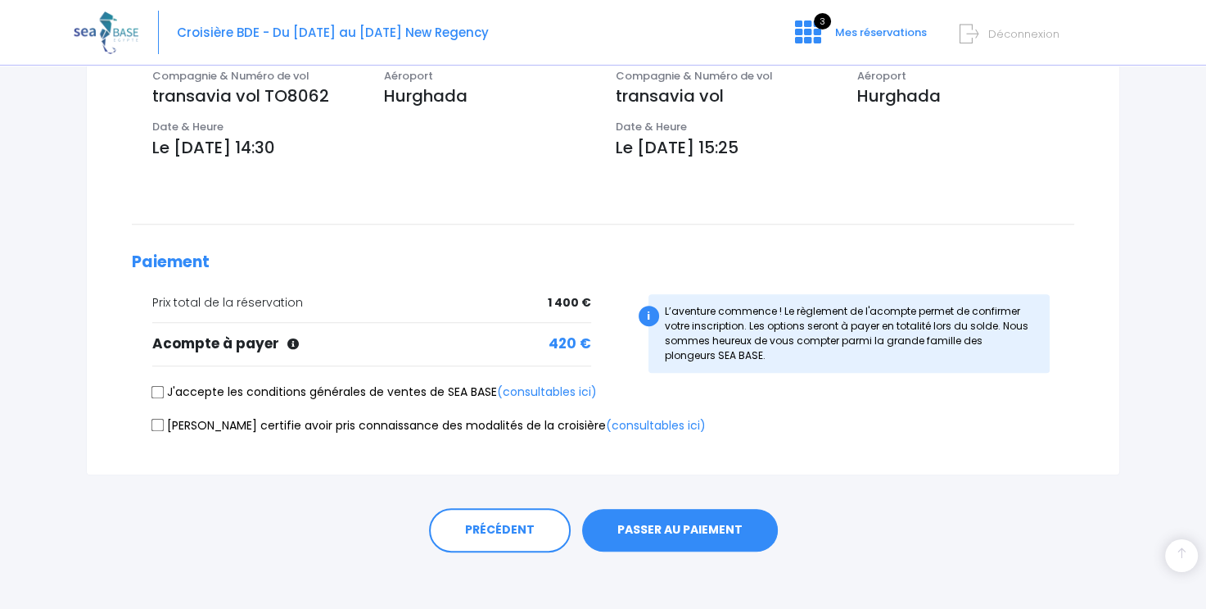
scroll to position [542, 0]
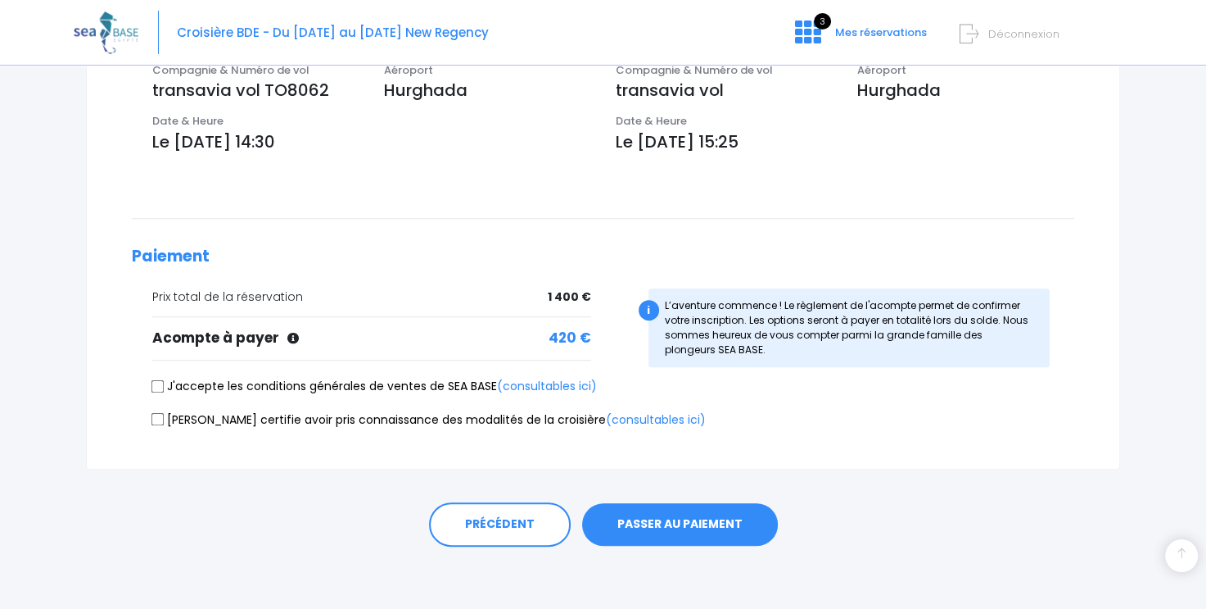
click at [156, 392] on label "J'accepte les conditions générales de ventes de SEA BASE (consultables ici)" at bounding box center [374, 386] width 445 height 17
click at [156, 392] on input "J'accepte les conditions générales de ventes de SEA BASE (consultables ici)" at bounding box center [158, 385] width 13 height 13
checkbox input "true"
click at [157, 421] on input "Je certifie avoir pris connaissance des modalités de la croisière (consultables…" at bounding box center [158, 419] width 13 height 13
checkbox input "true"
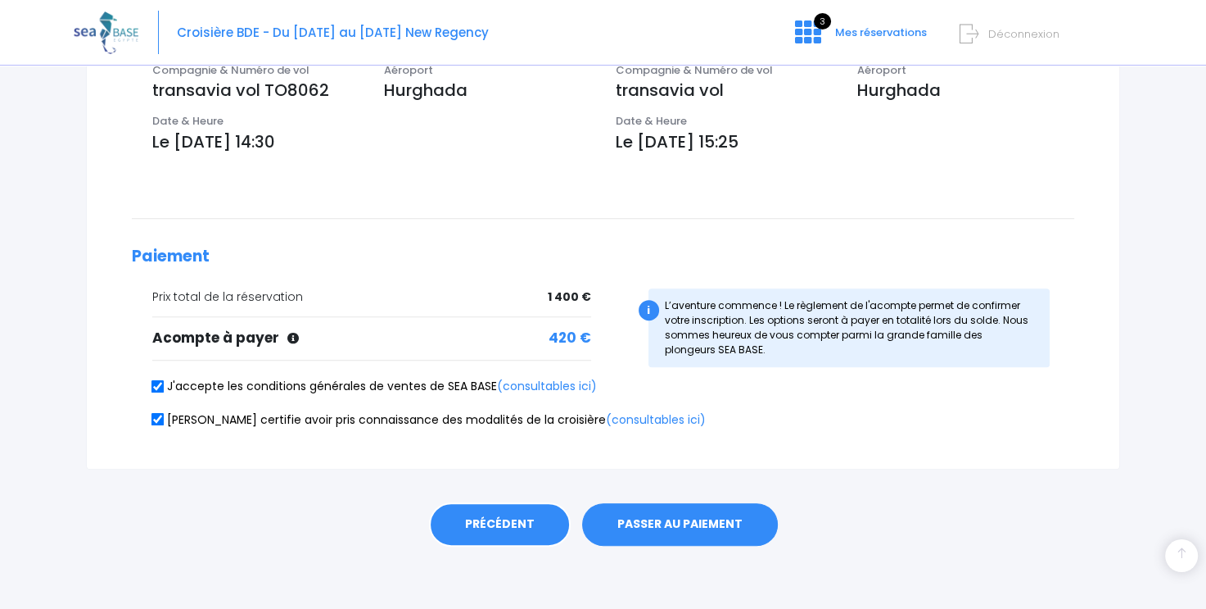
click at [507, 515] on link "PRÉCÉDENT" at bounding box center [500, 524] width 142 height 44
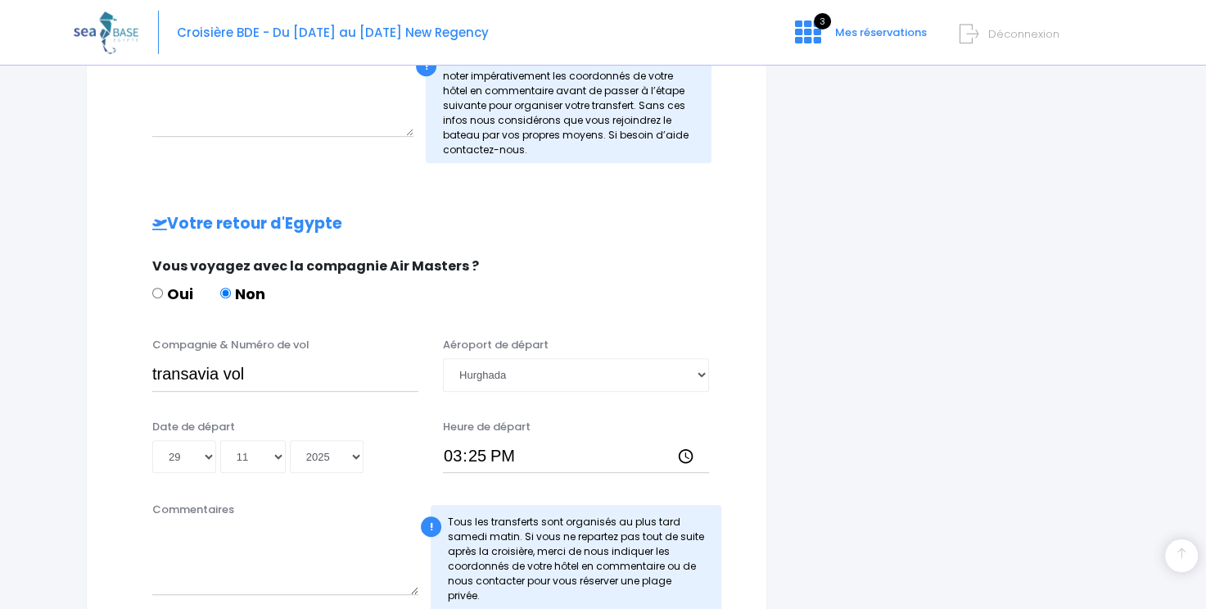
scroll to position [819, 0]
click at [265, 378] on input "transavia vol" at bounding box center [285, 373] width 266 height 33
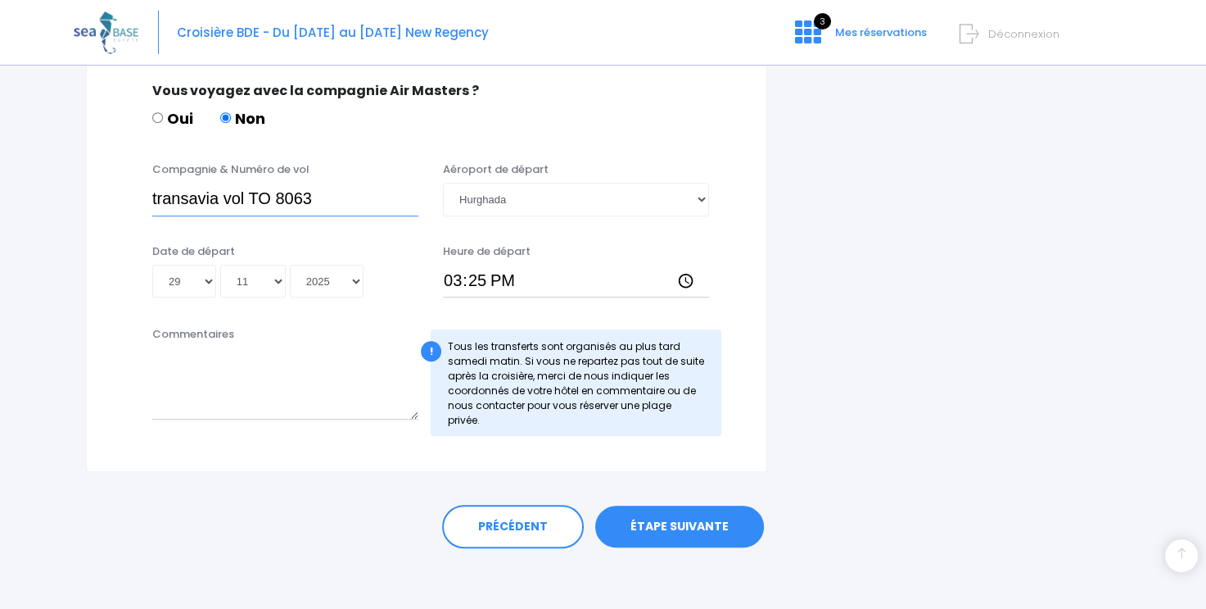
scroll to position [996, 0]
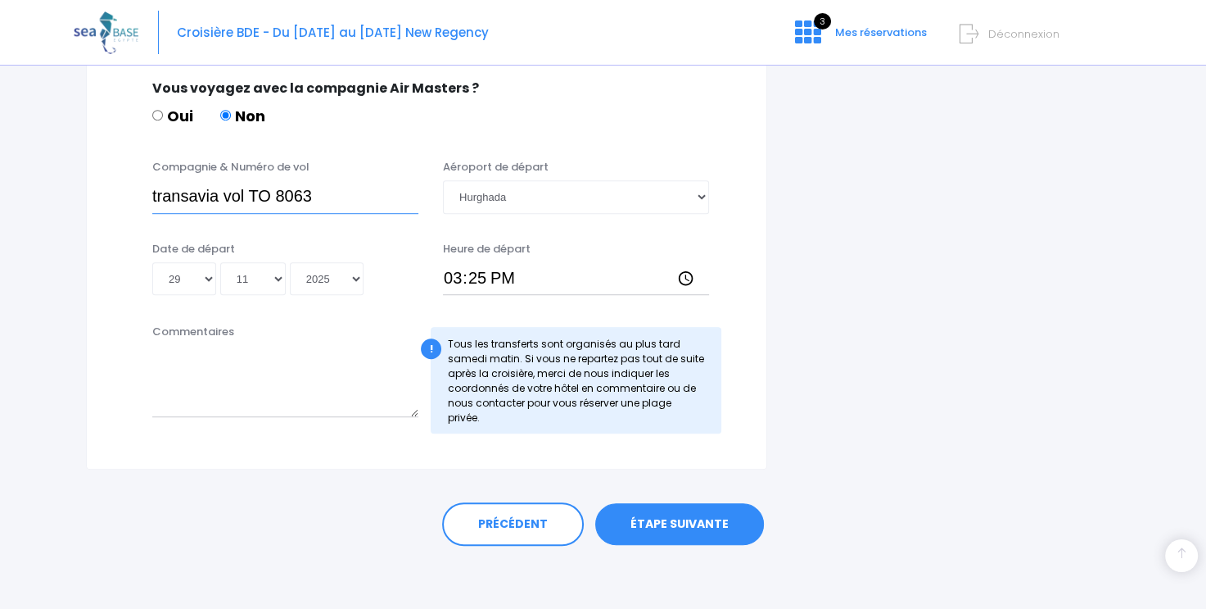
type input "transavia vol TO 8063"
click at [679, 521] on link "ÉTAPE SUIVANTE" at bounding box center [679, 524] width 169 height 43
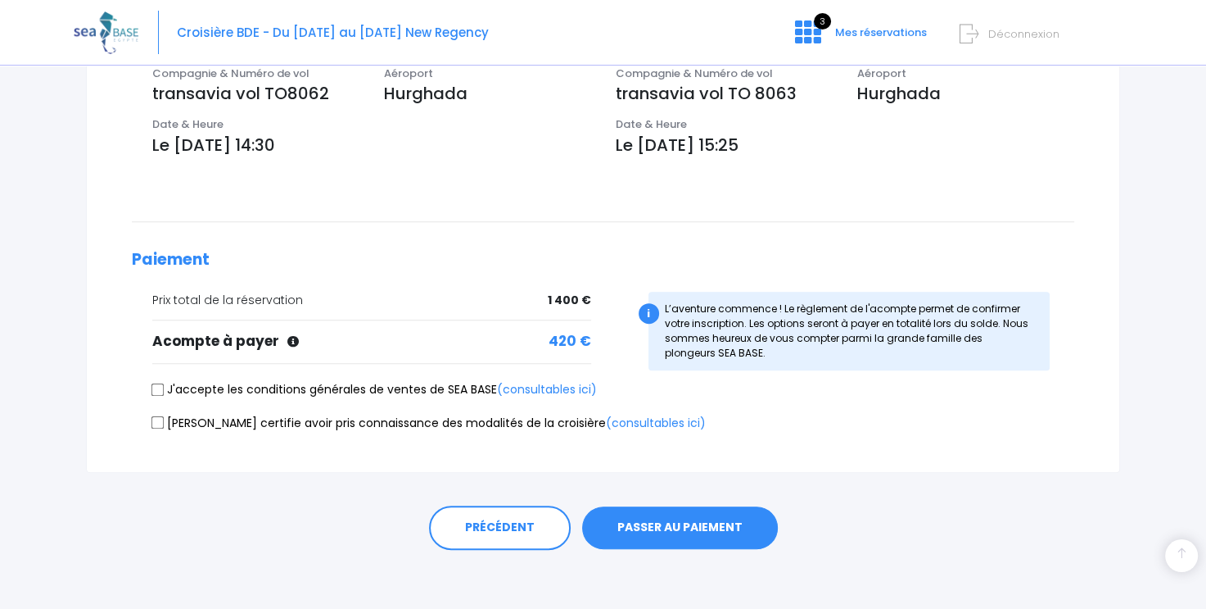
scroll to position [542, 0]
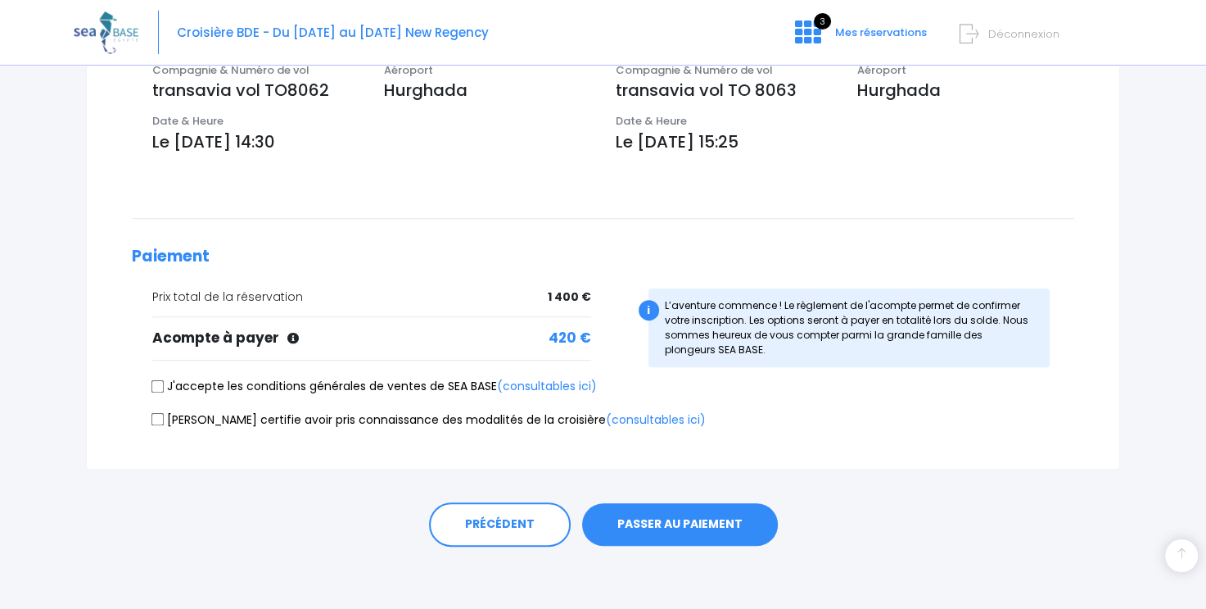
click at [657, 514] on button "PASSER AU PAIEMENT" at bounding box center [680, 524] width 196 height 43
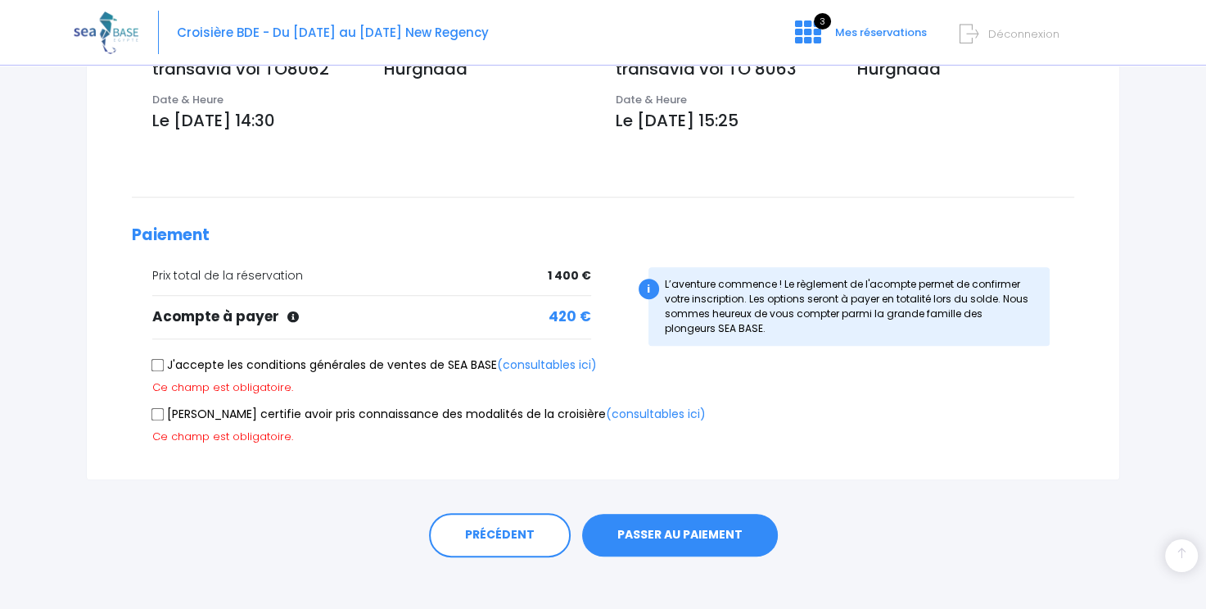
scroll to position [574, 0]
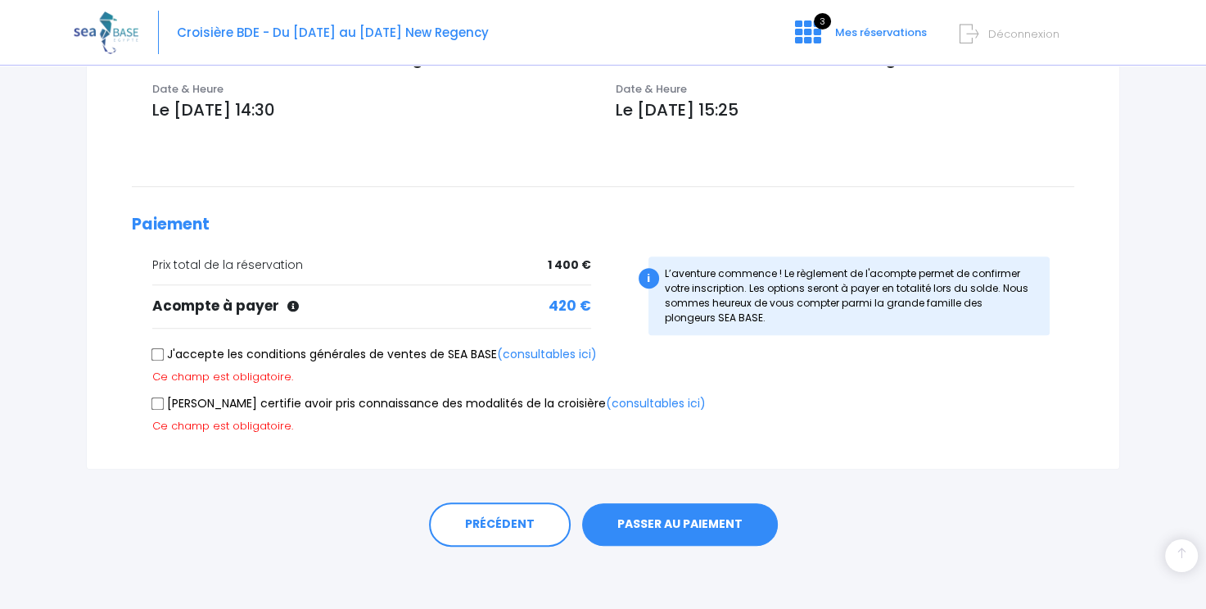
click at [655, 517] on button "PASSER AU PAIEMENT" at bounding box center [680, 524] width 196 height 43
click at [157, 355] on input "J'accepte les conditions générales de ventes de SEA BASE (consultables ici)" at bounding box center [158, 353] width 13 height 13
checkbox input "true"
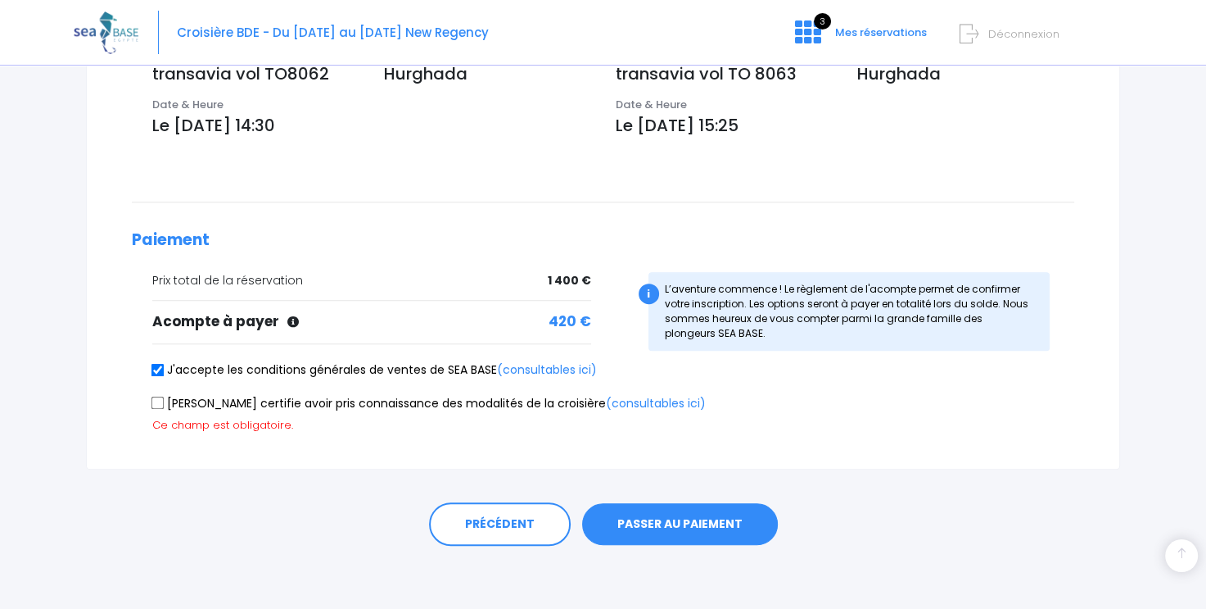
click at [158, 401] on input "Je certifie avoir pris connaissance des modalités de la croisière (consultables…" at bounding box center [158, 402] width 13 height 13
checkbox input "true"
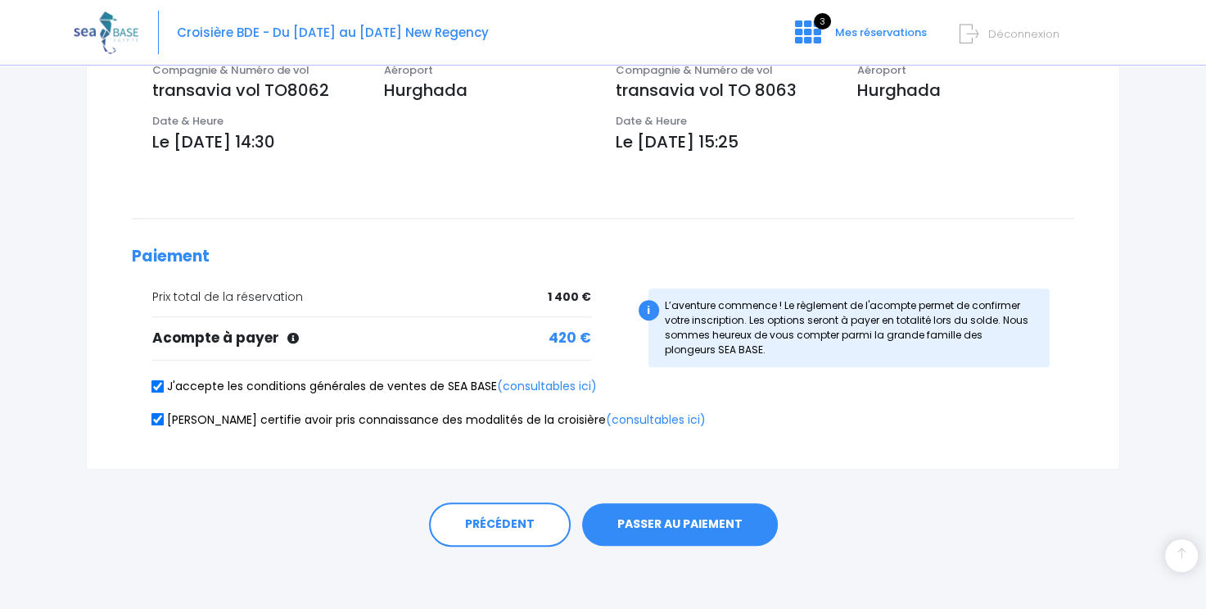
click at [695, 510] on button "PASSER AU PAIEMENT" at bounding box center [680, 524] width 196 height 43
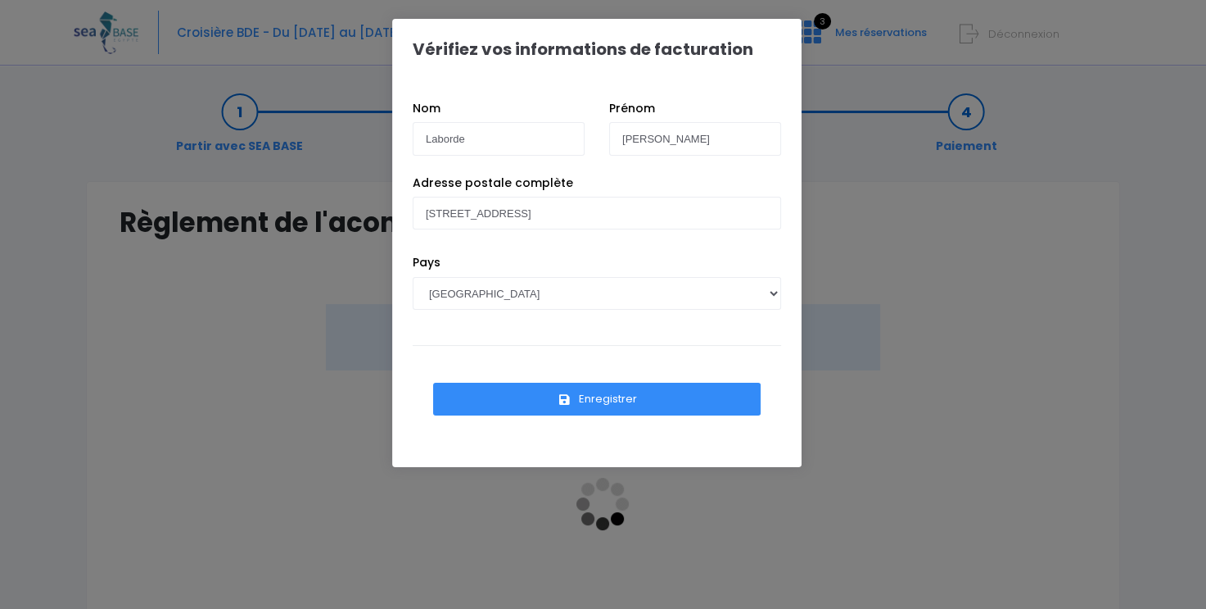
click at [577, 392] on button "Enregistrer" at bounding box center [597, 399] width 328 height 33
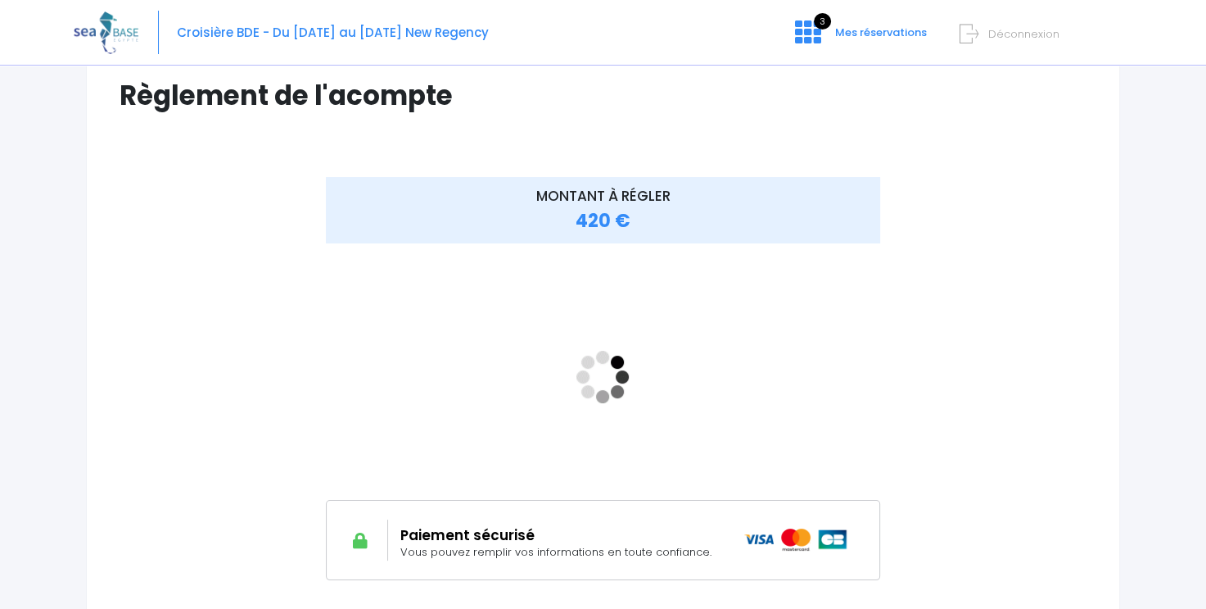
scroll to position [164, 0]
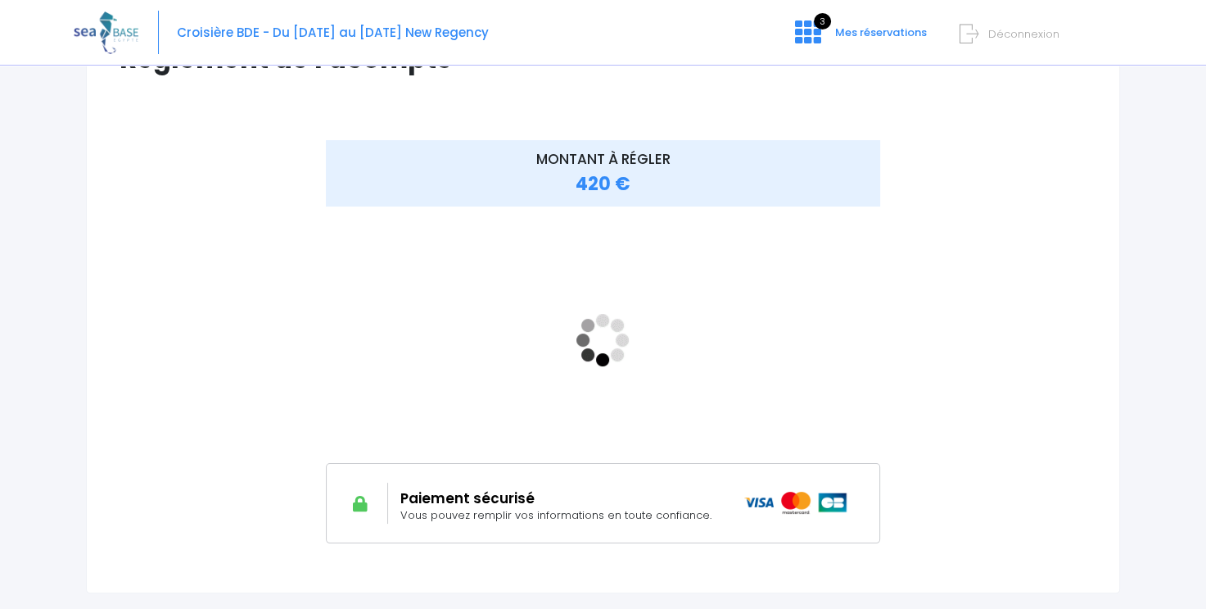
click at [399, 583] on div "Règlement de l'acompte Vérifiez vos informations de facturation Nom [PERSON_NAM…" at bounding box center [603, 304] width 1034 height 575
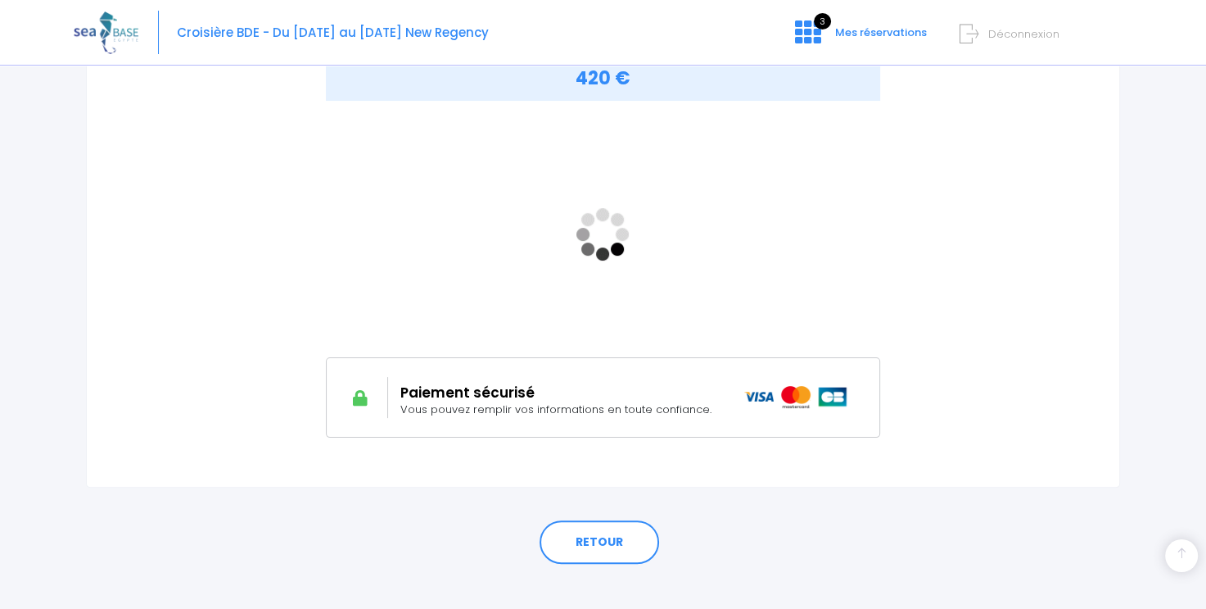
scroll to position [288, 0]
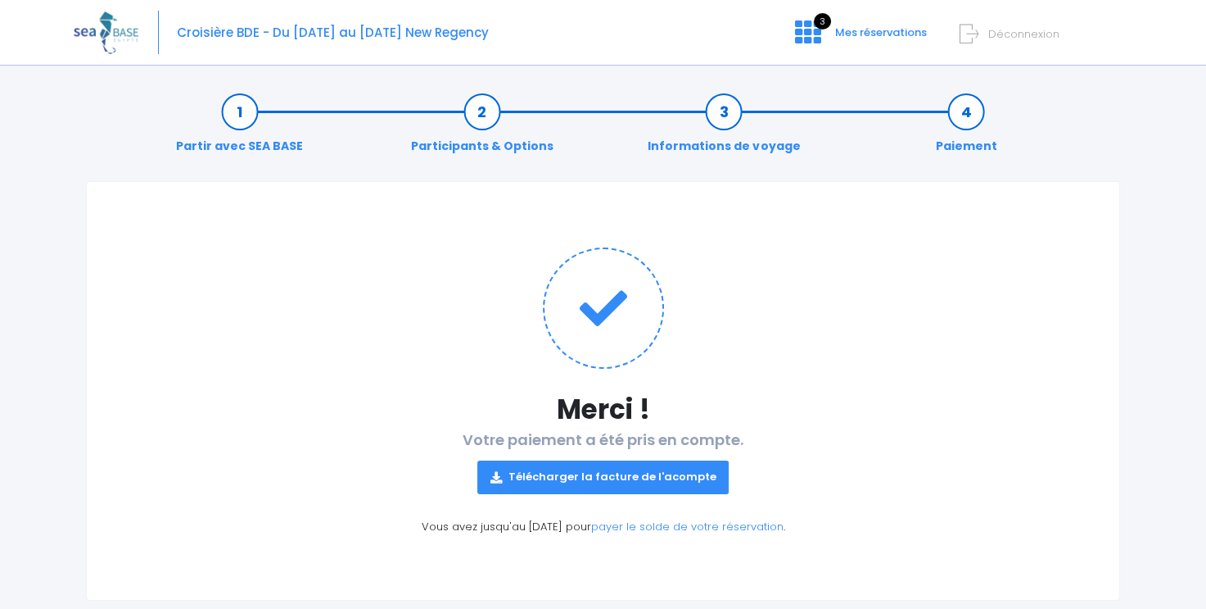
click at [557, 471] on link "Télécharger la facture de l'acompte" at bounding box center [604, 476] width 252 height 33
